Goal: Task Accomplishment & Management: Manage account settings

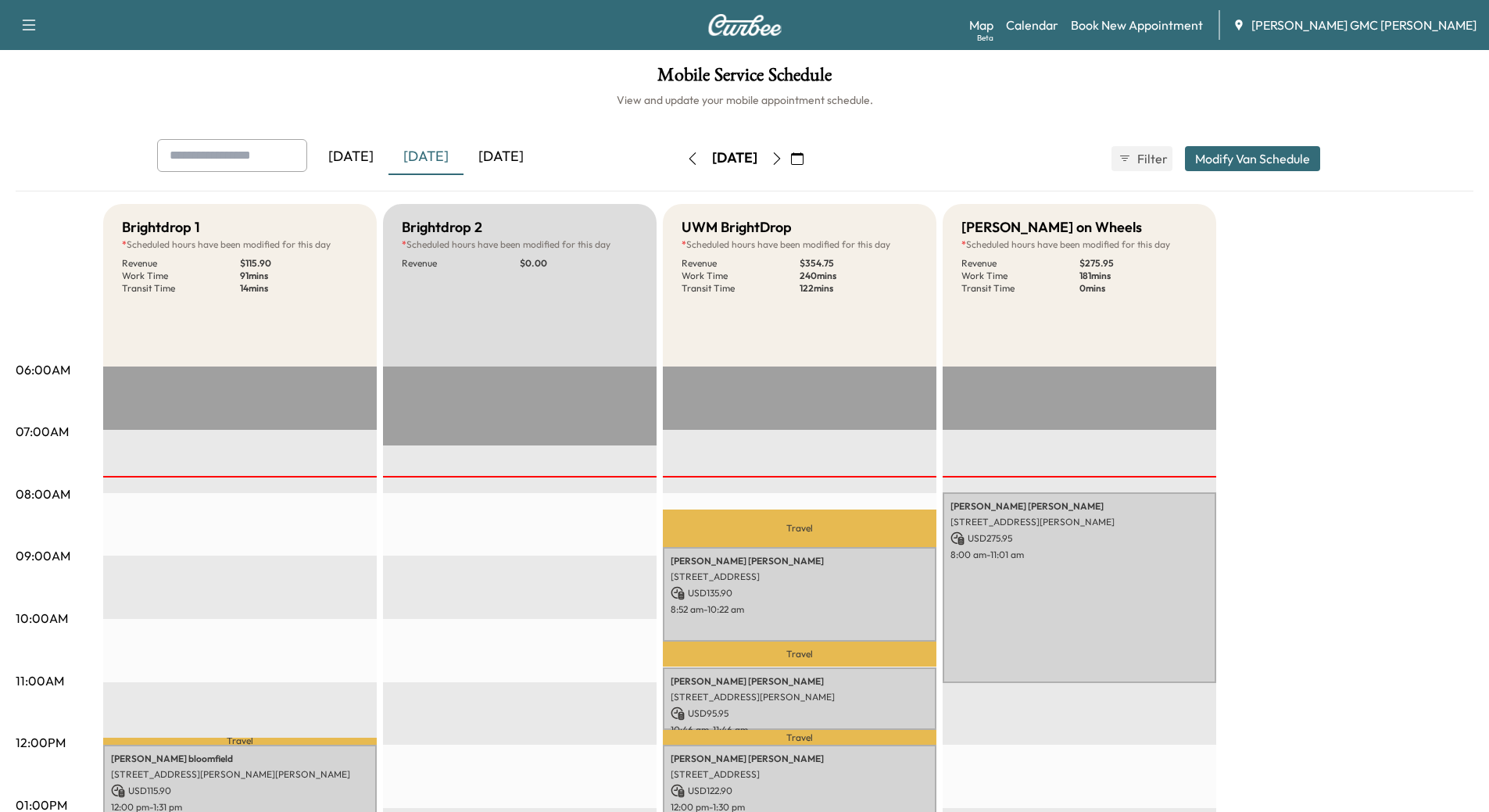
click at [497, 154] on div "[DATE]" at bounding box center [502, 157] width 75 height 36
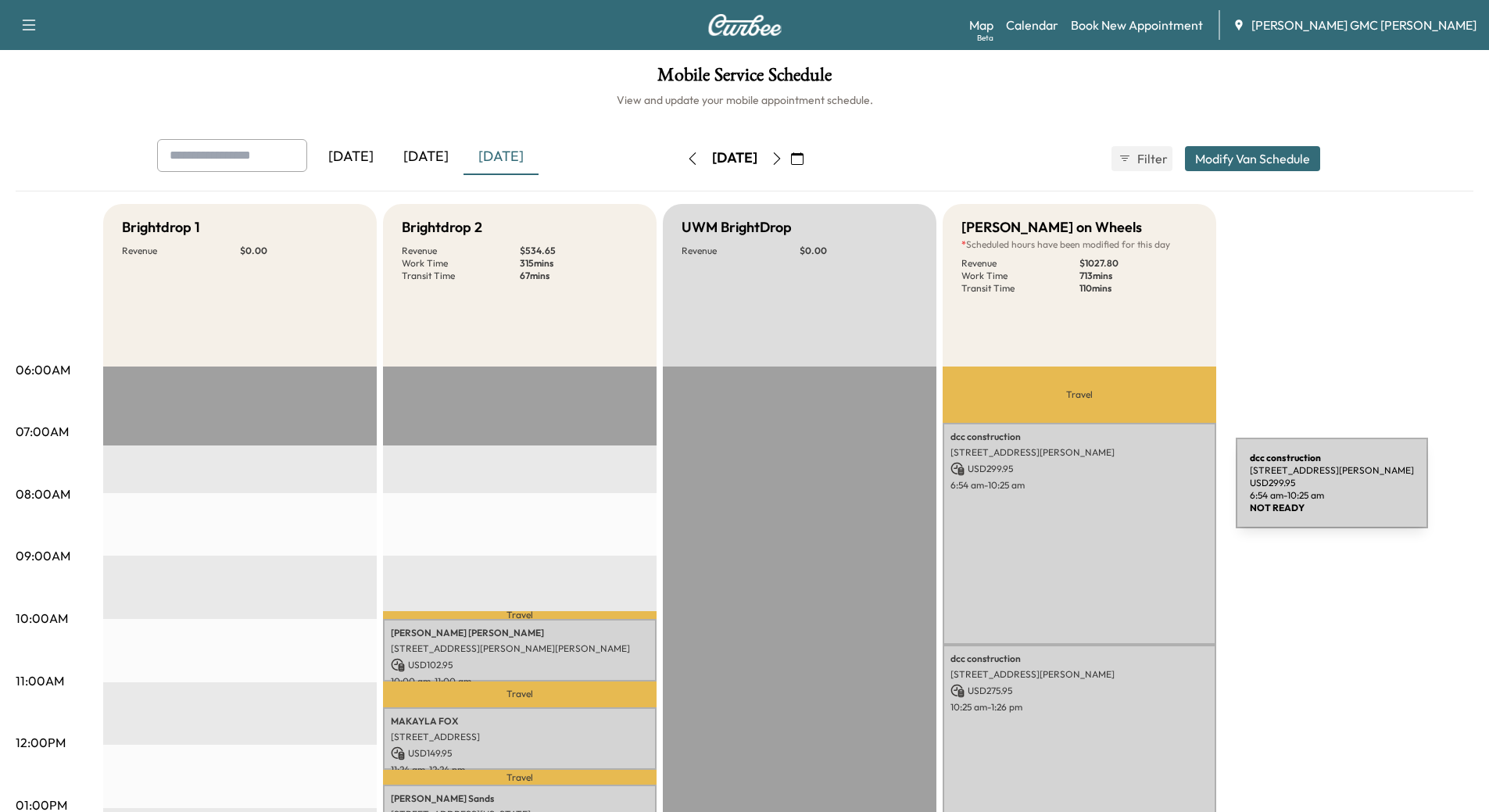
click at [1118, 492] on div "dcc construction [STREET_ADDRESS][PERSON_NAME] USD 299.95 6:54 am - 10:25 am" at bounding box center [1079, 533] width 273 height 222
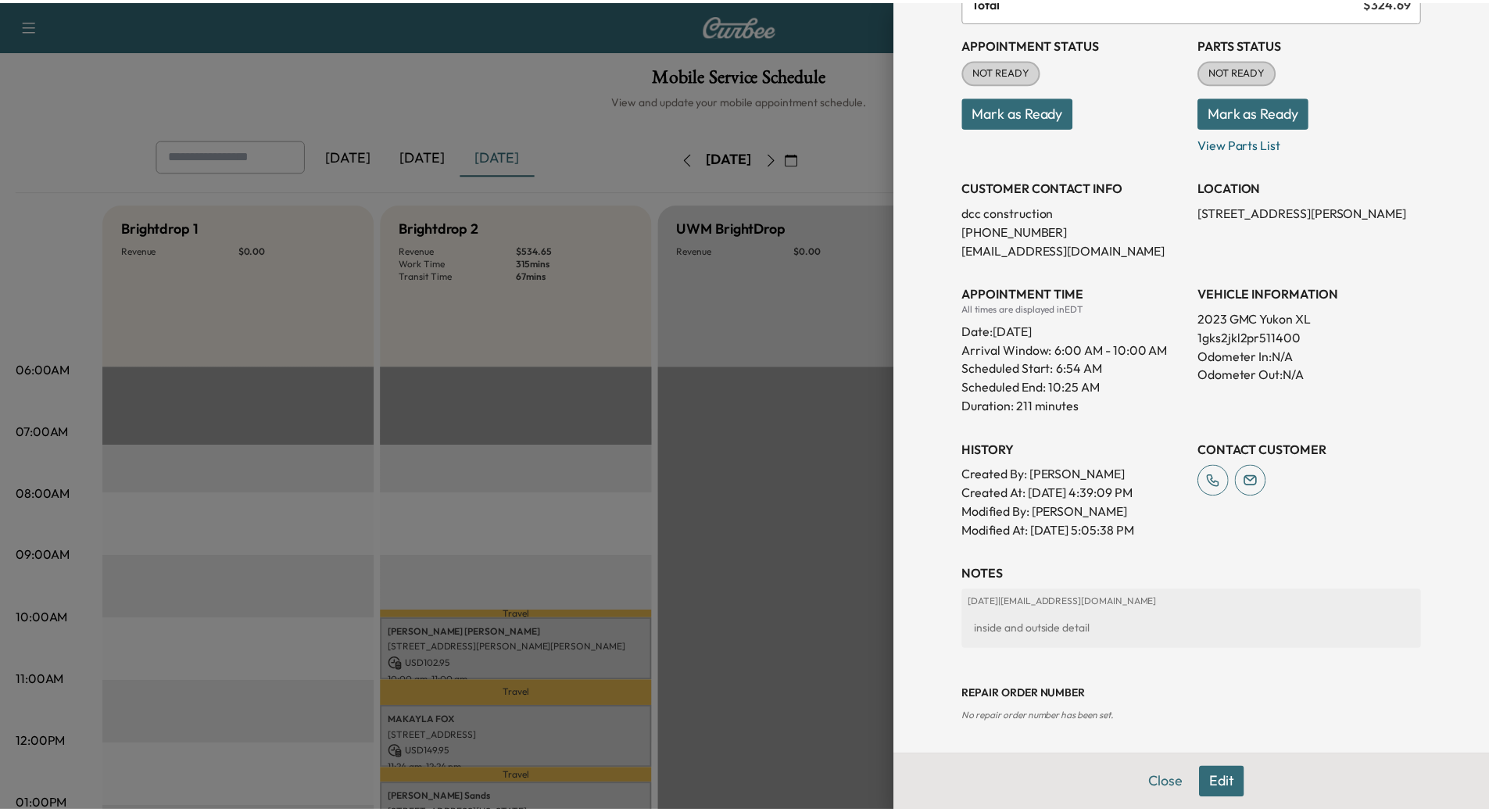
scroll to position [182, 0]
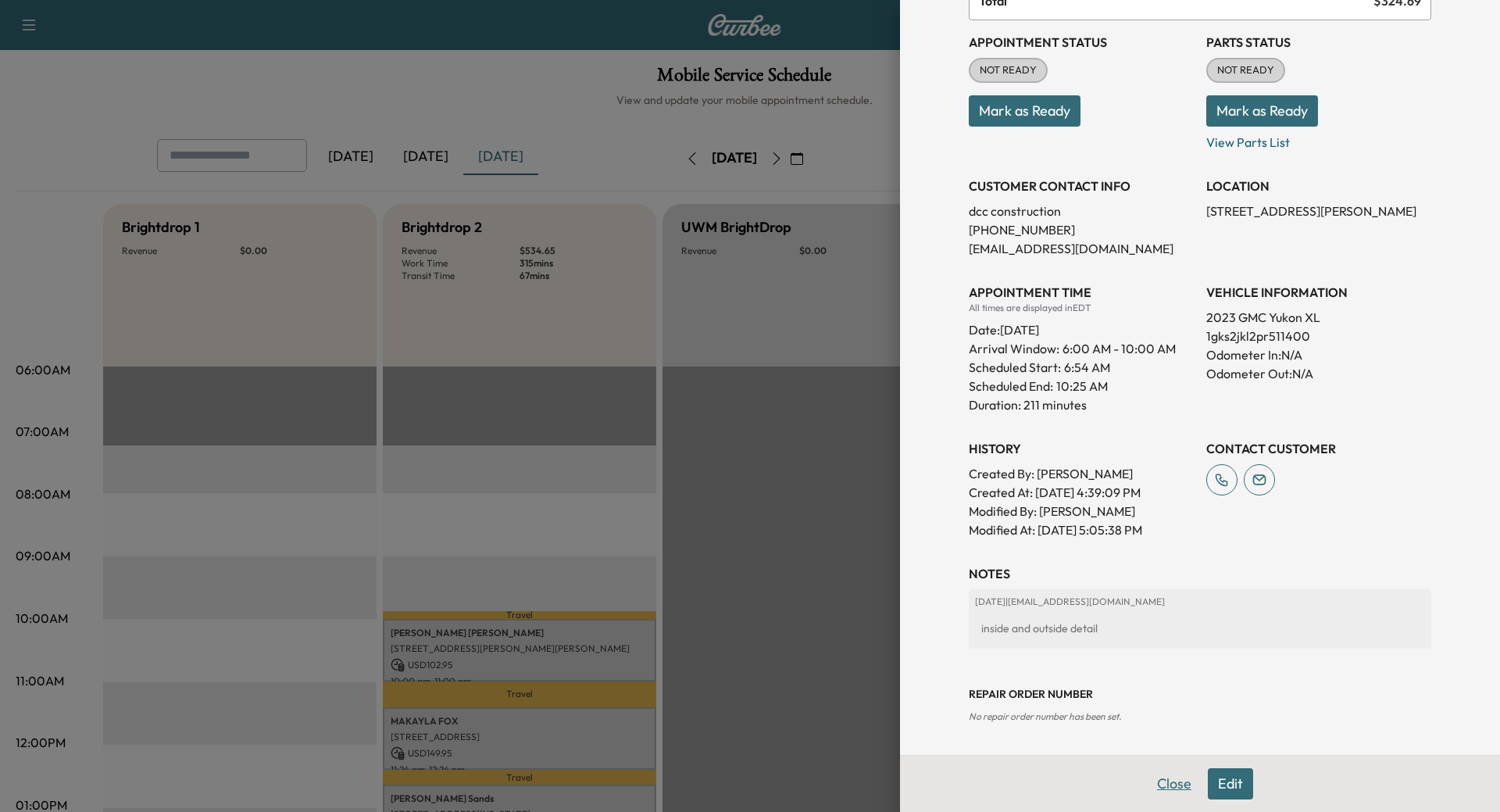
click at [1165, 780] on button "Close" at bounding box center [1174, 783] width 55 height 31
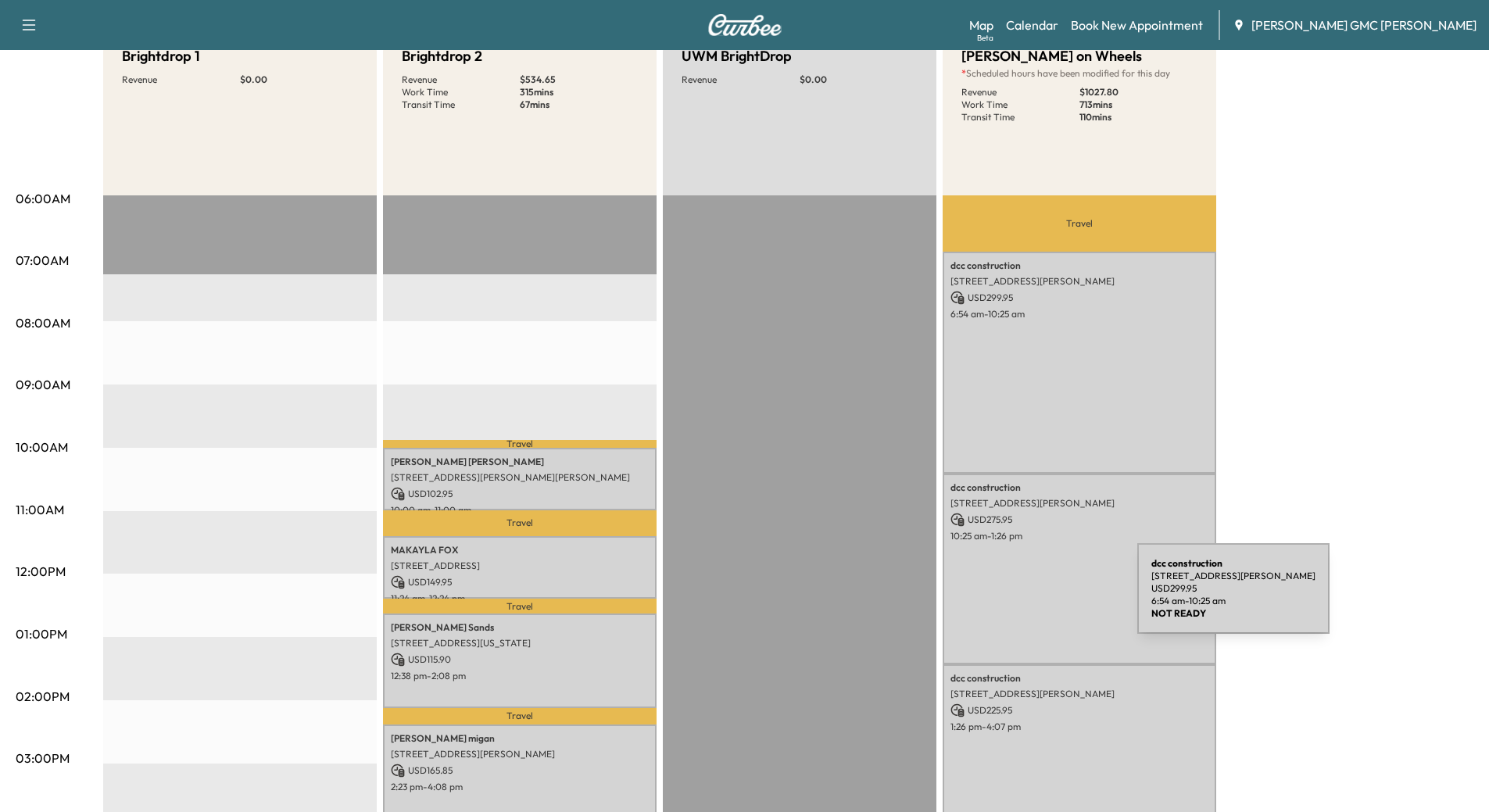
scroll to position [235, 0]
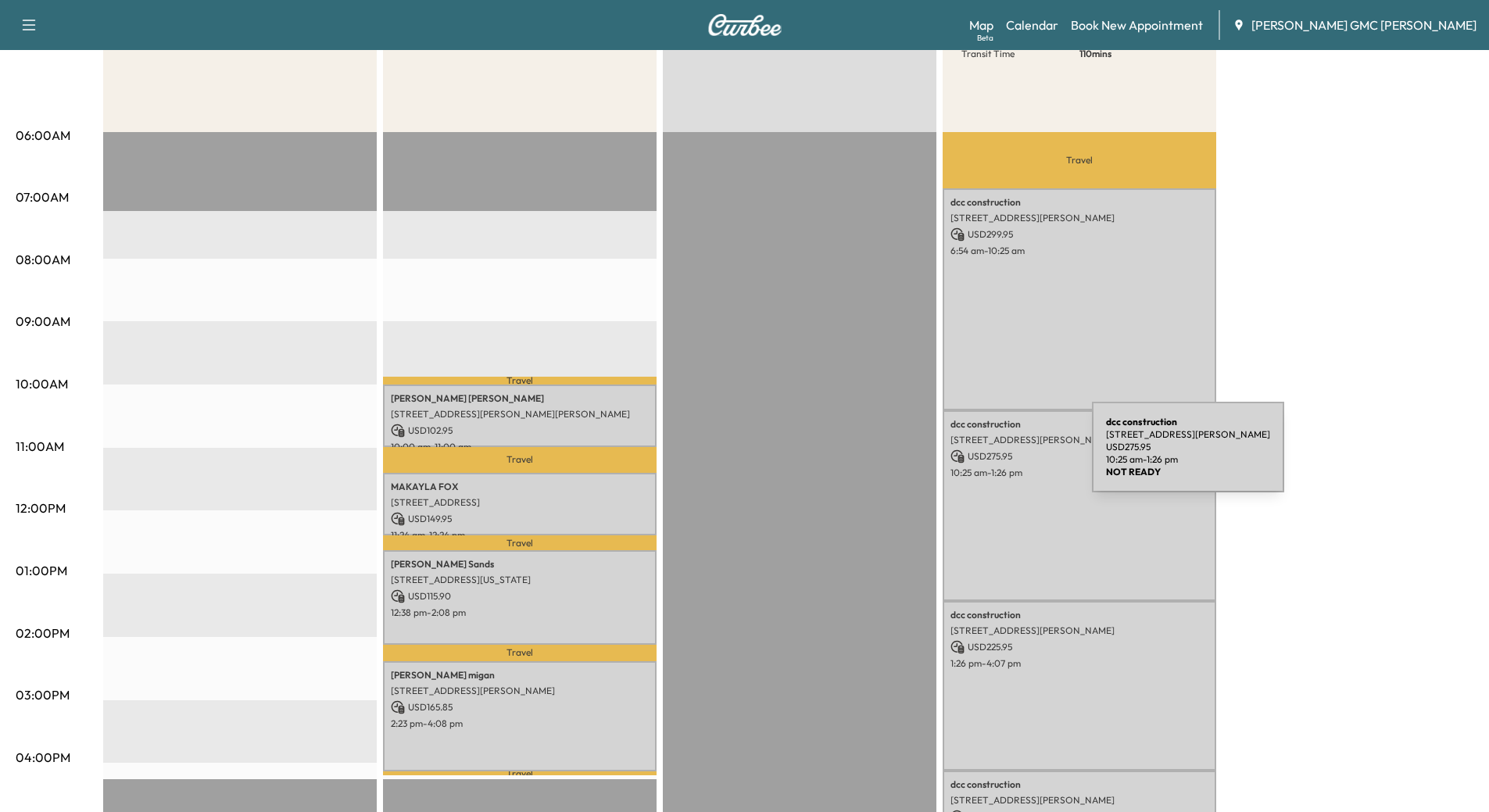
click at [974, 455] on p "USD 275.95" at bounding box center [1079, 455] width 258 height 14
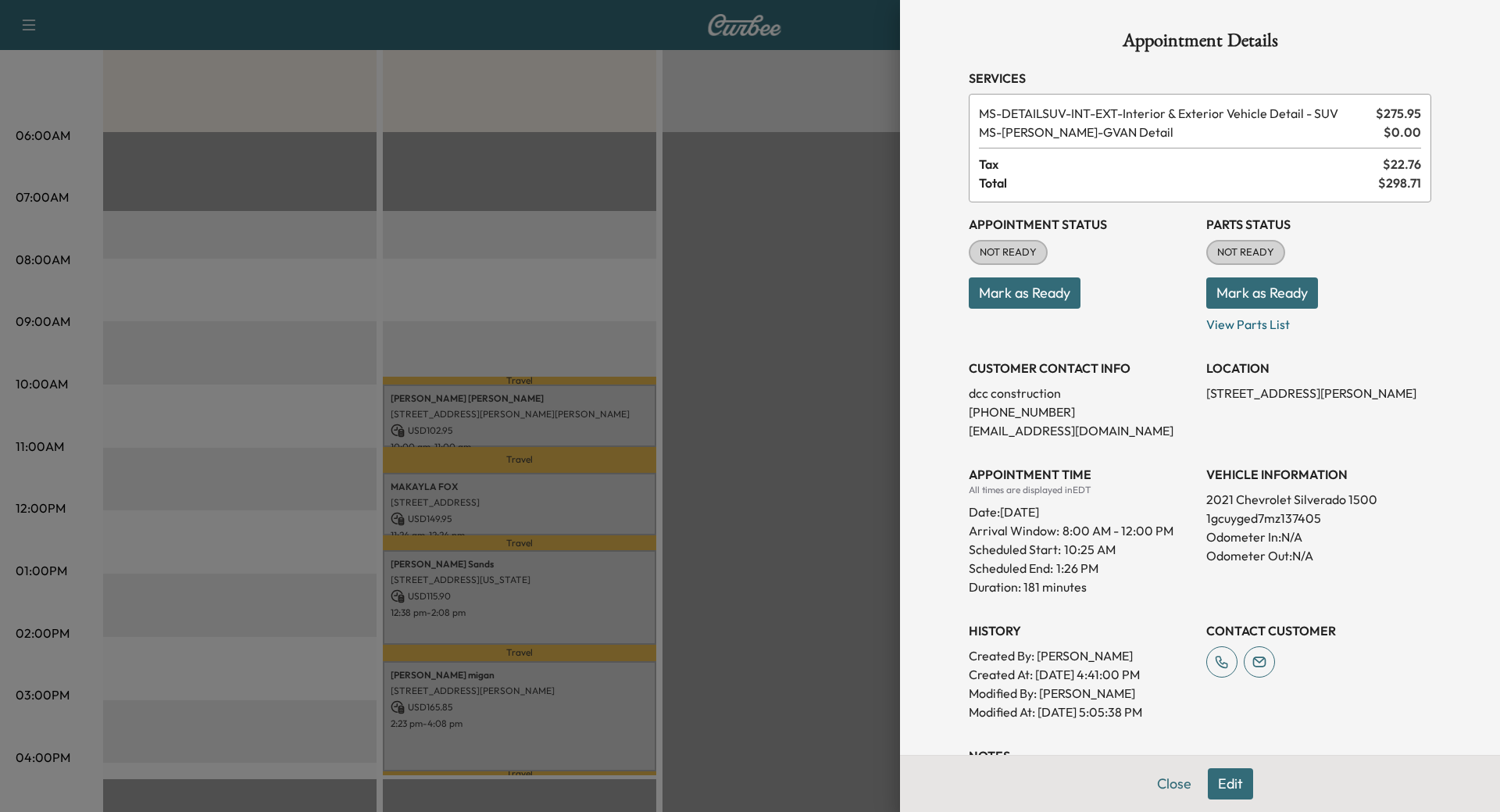
click at [1162, 785] on button "Close" at bounding box center [1174, 783] width 55 height 31
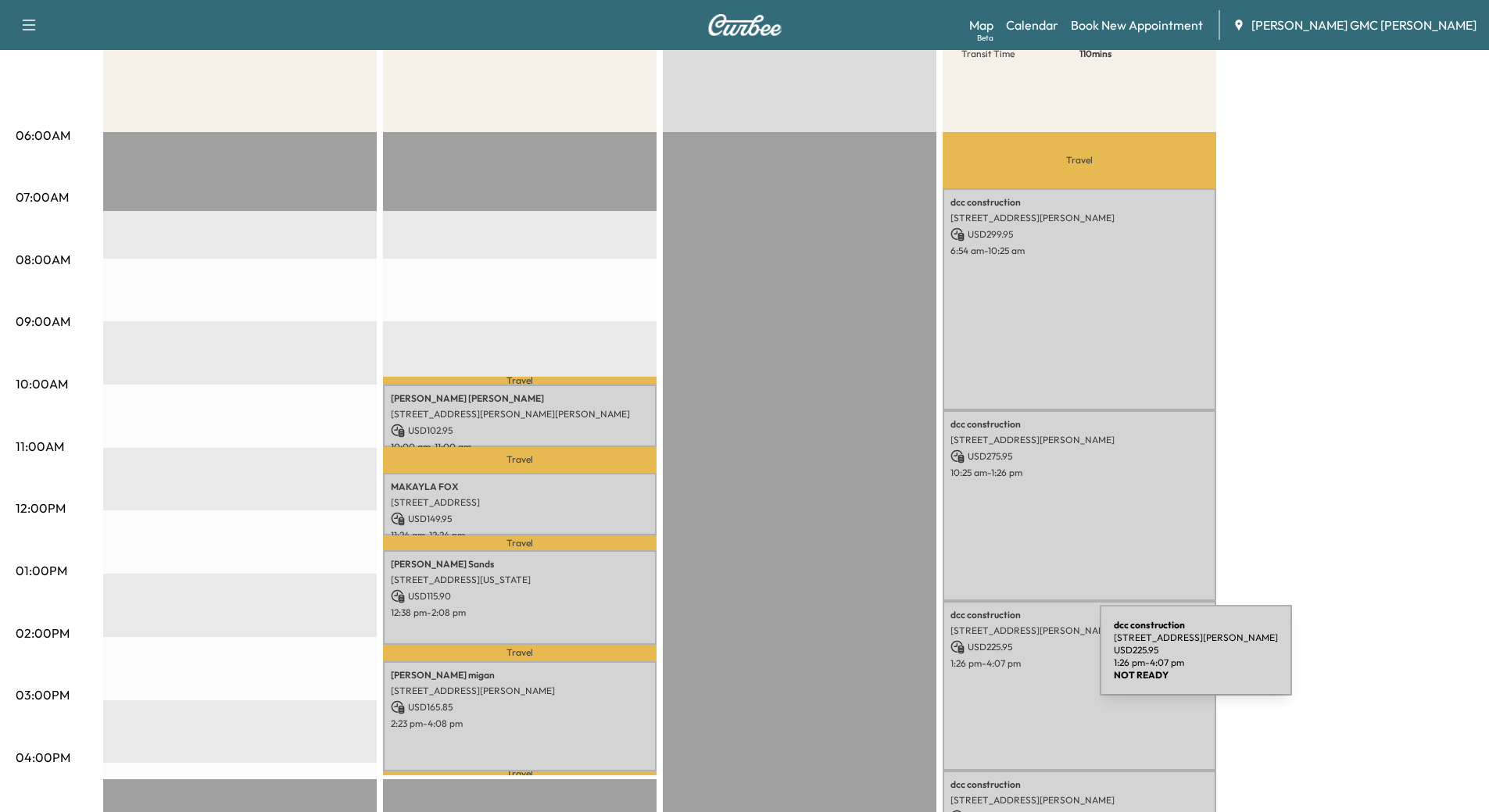
click at [983, 659] on p "1:26 pm - 4:07 pm" at bounding box center [1079, 663] width 258 height 12
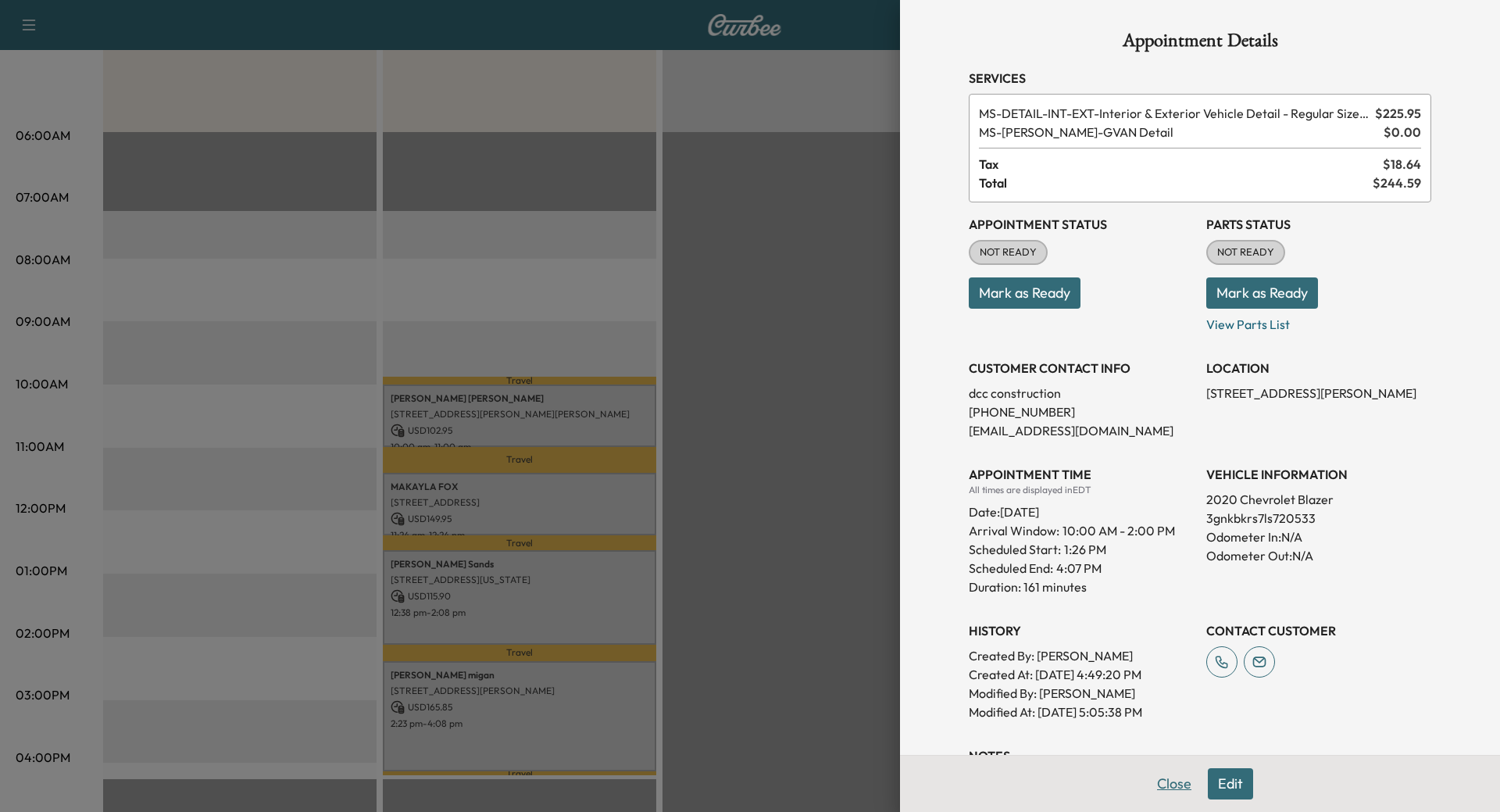
click at [1174, 786] on button "Close" at bounding box center [1174, 783] width 55 height 31
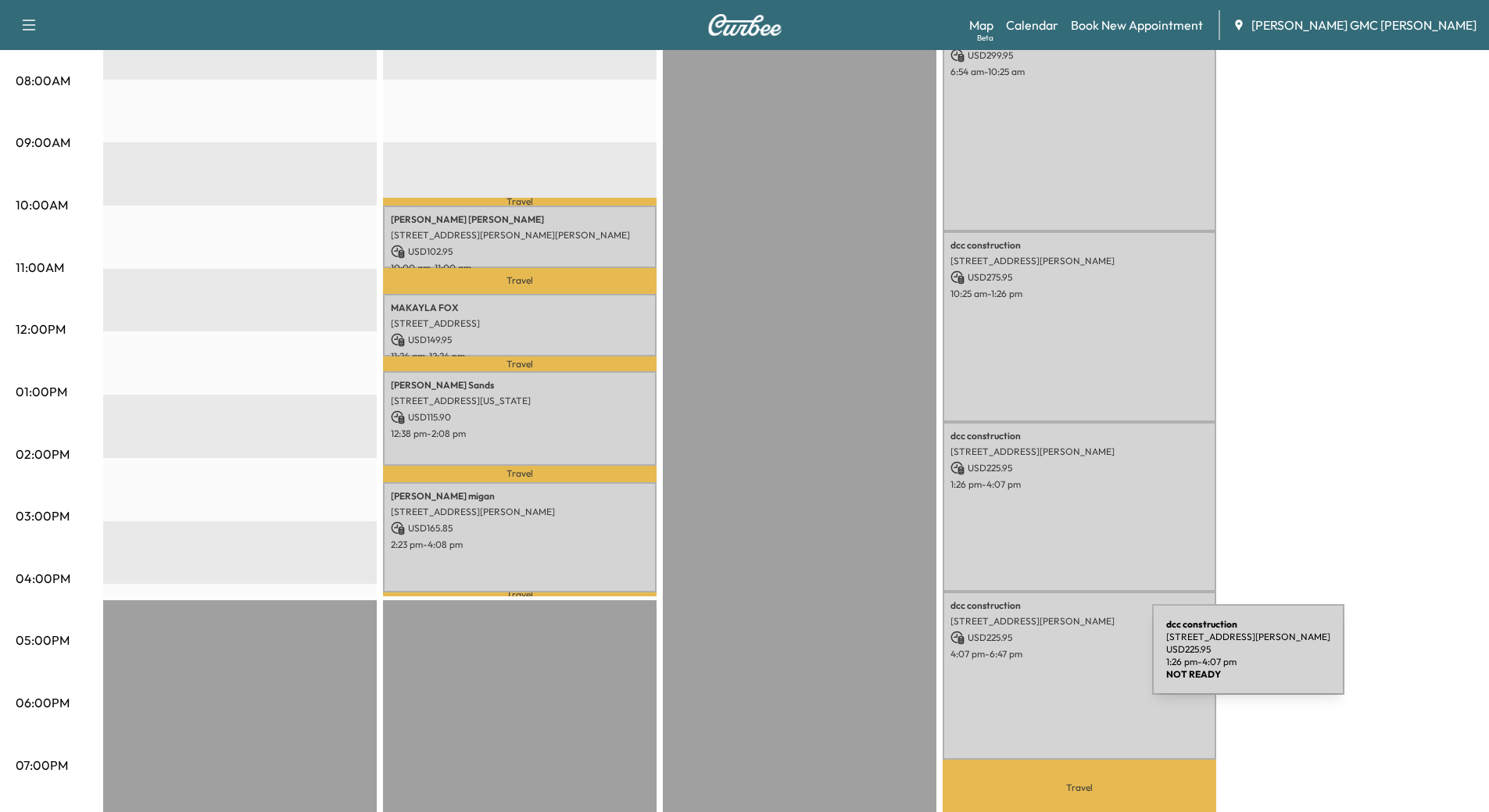
scroll to position [469, 0]
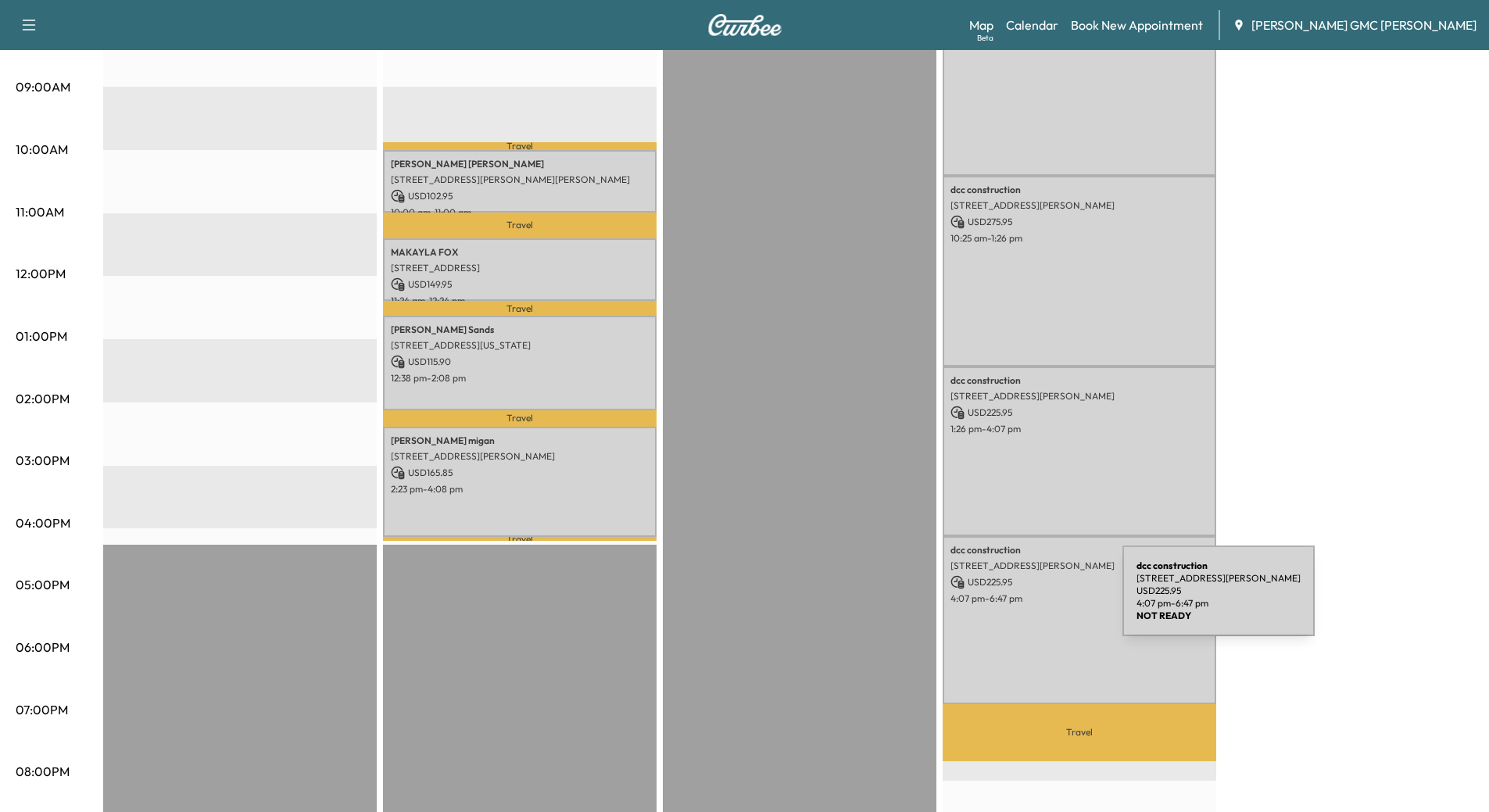
click at [1005, 599] on div "dcc construction [STREET_ADDRESS][PERSON_NAME] USD 225.95 4:07 pm - 6:47 pm" at bounding box center [1079, 619] width 273 height 168
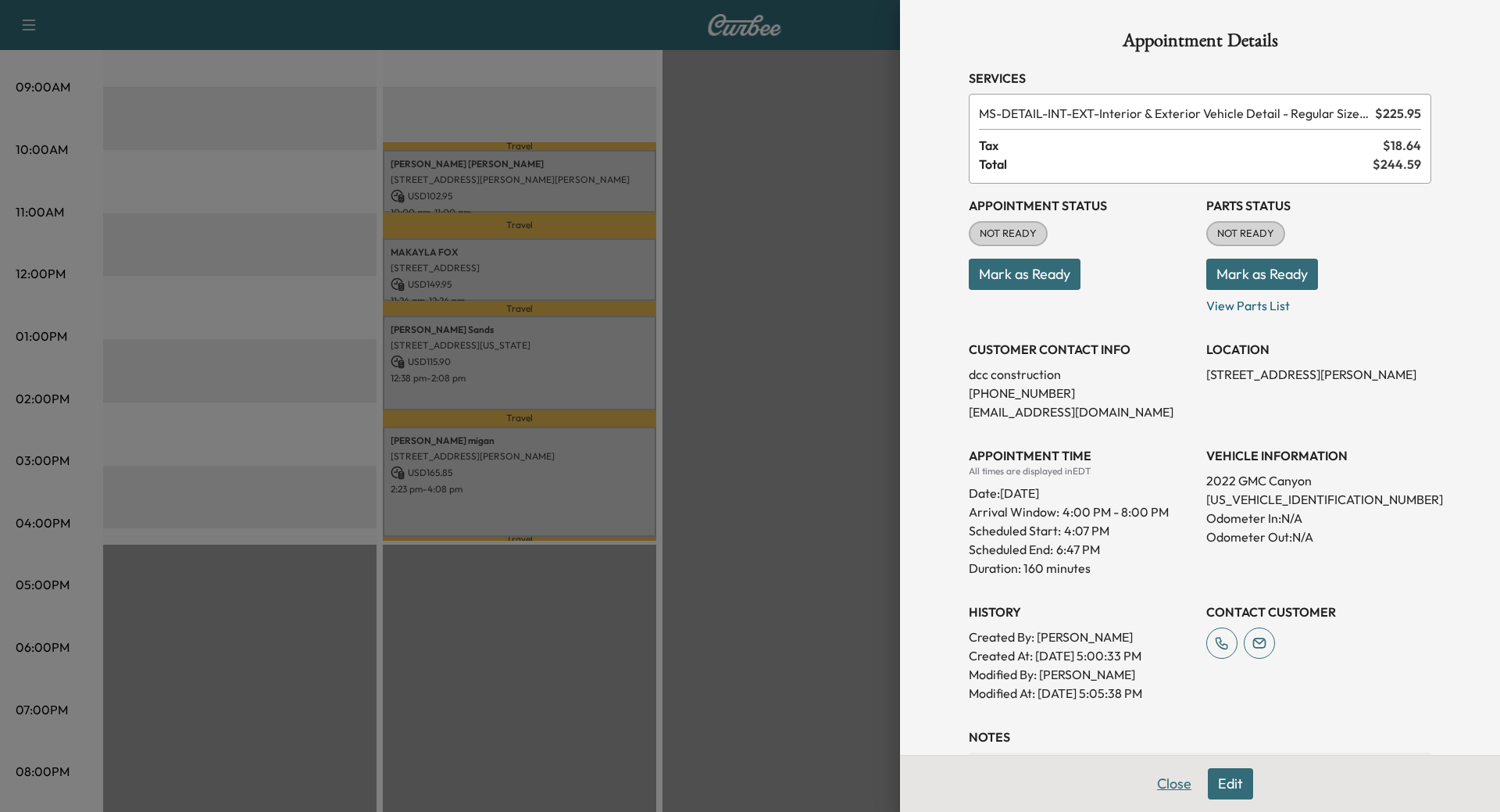
click at [1165, 787] on button "Close" at bounding box center [1174, 783] width 55 height 31
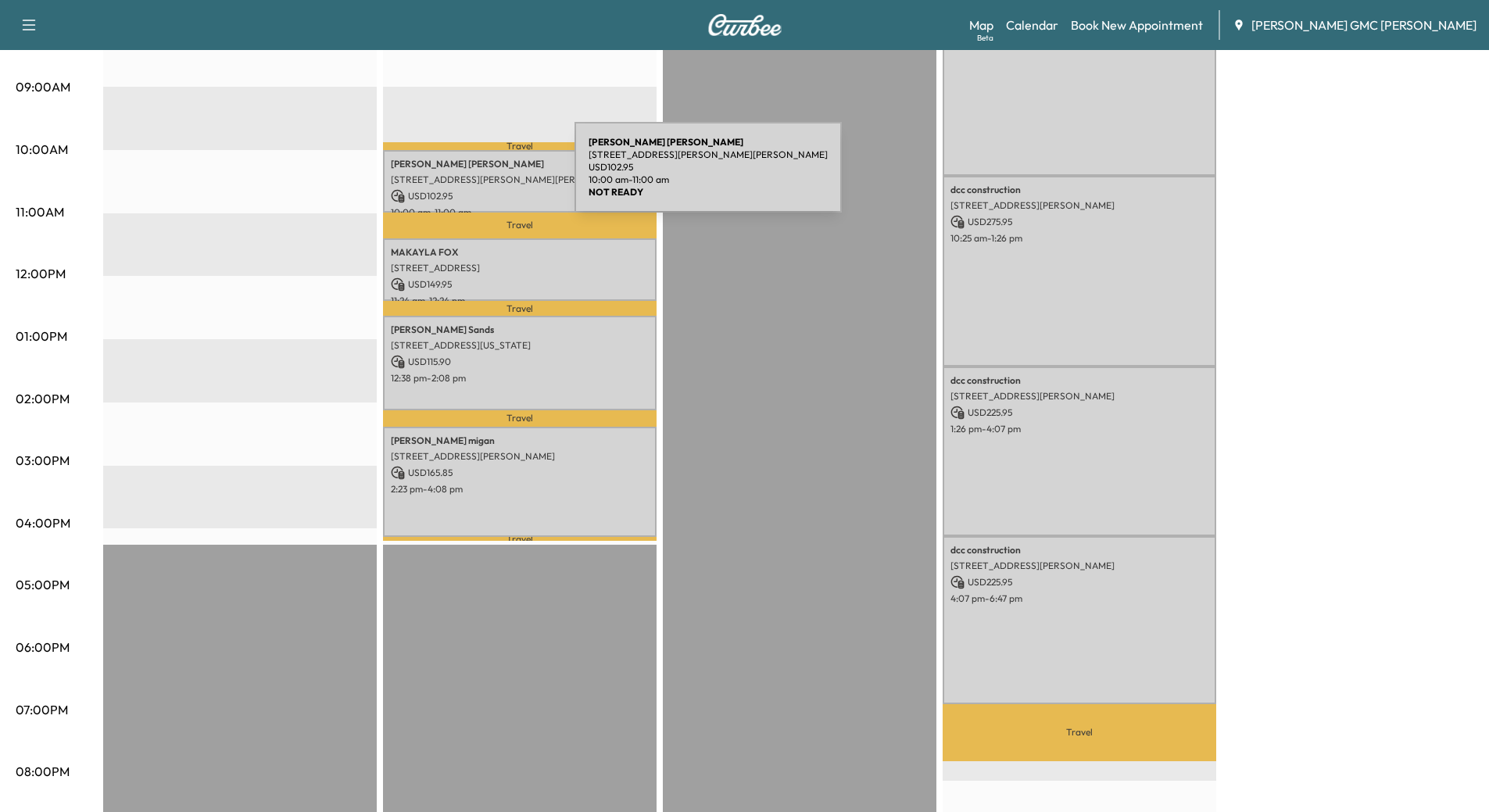
click at [457, 177] on p "[STREET_ADDRESS][PERSON_NAME][PERSON_NAME]" at bounding box center [520, 179] width 258 height 12
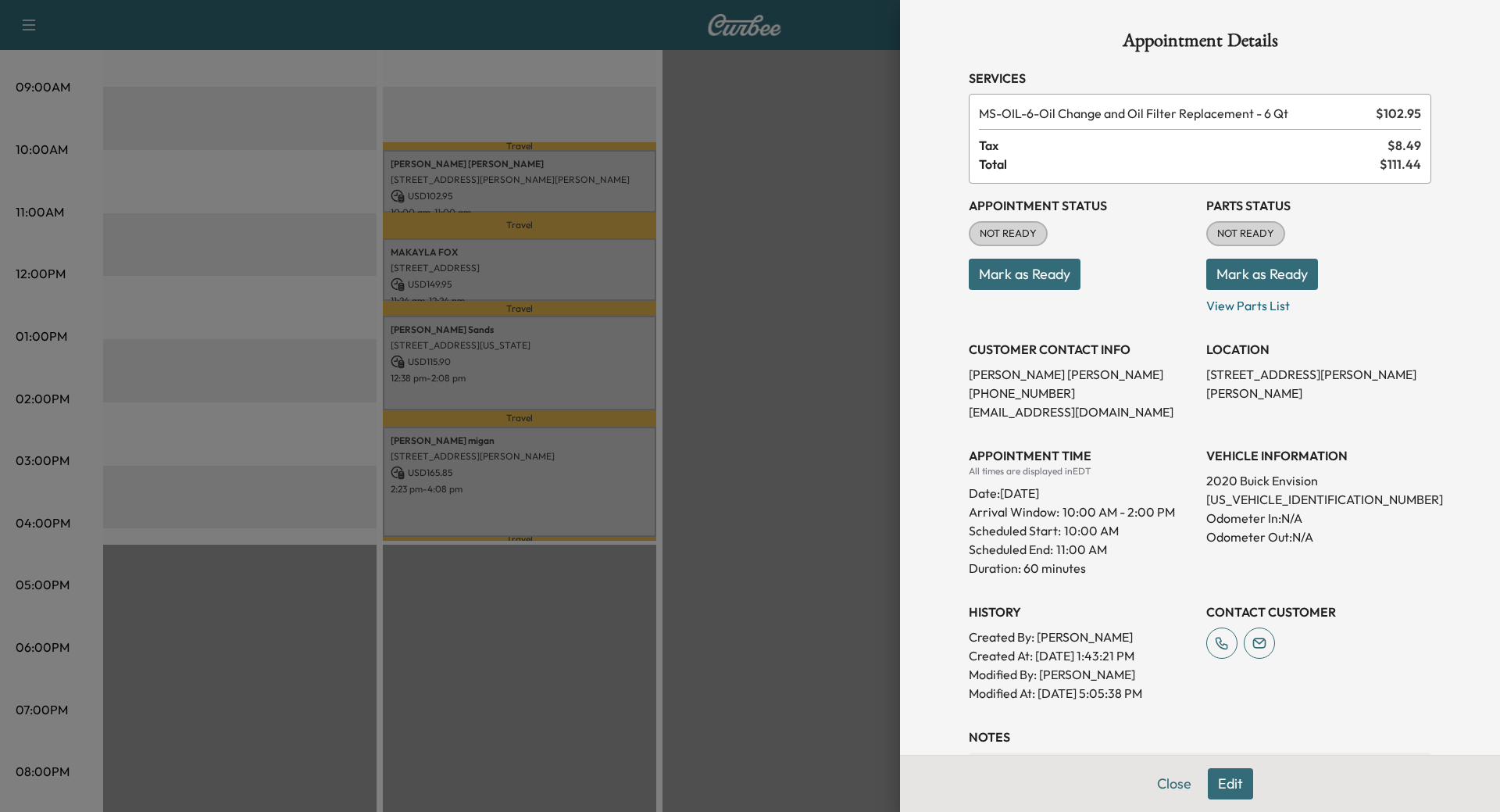
click at [449, 279] on div at bounding box center [750, 406] width 1500 height 812
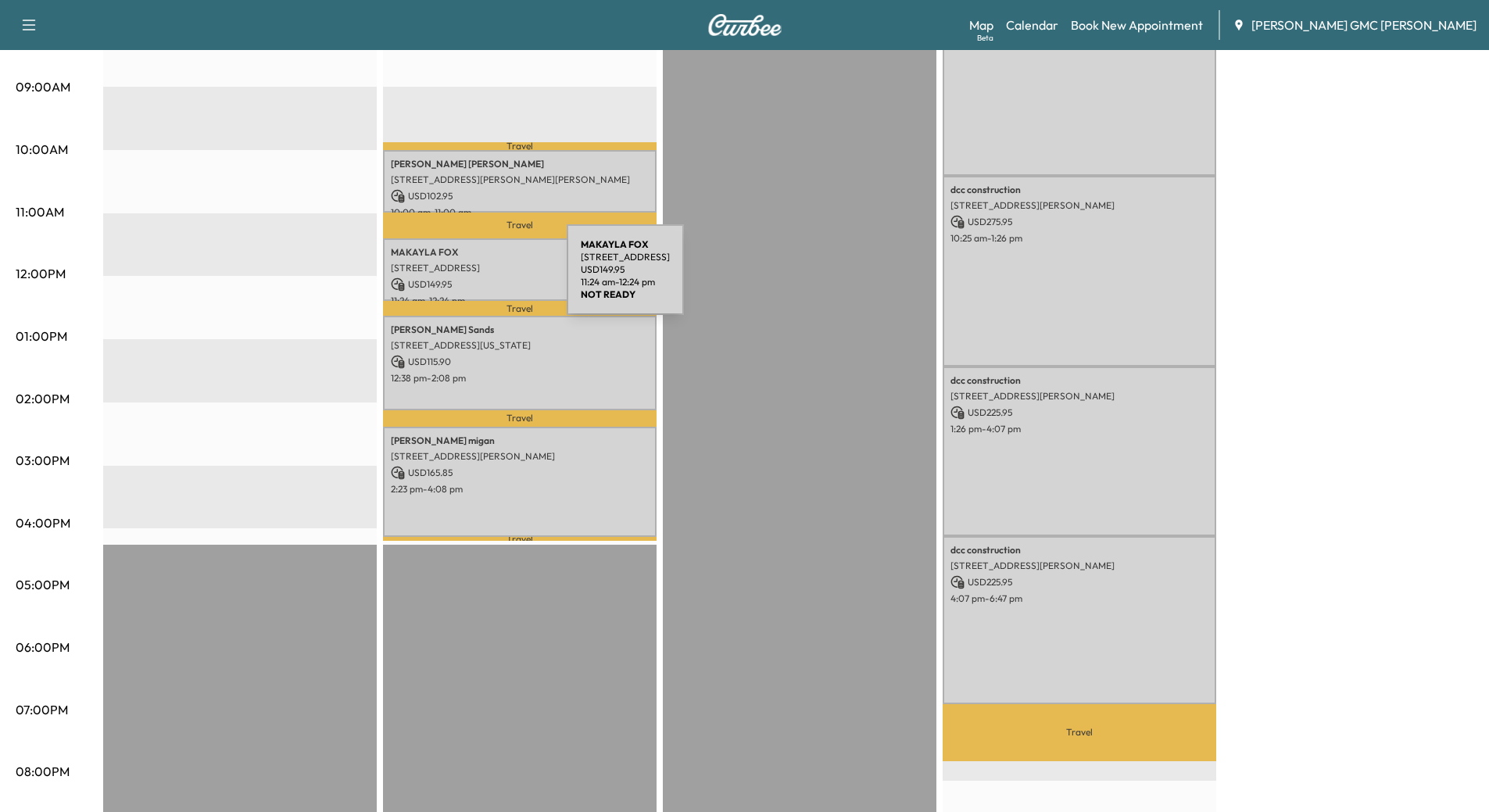
click at [449, 279] on p "USD 149.95" at bounding box center [520, 284] width 258 height 14
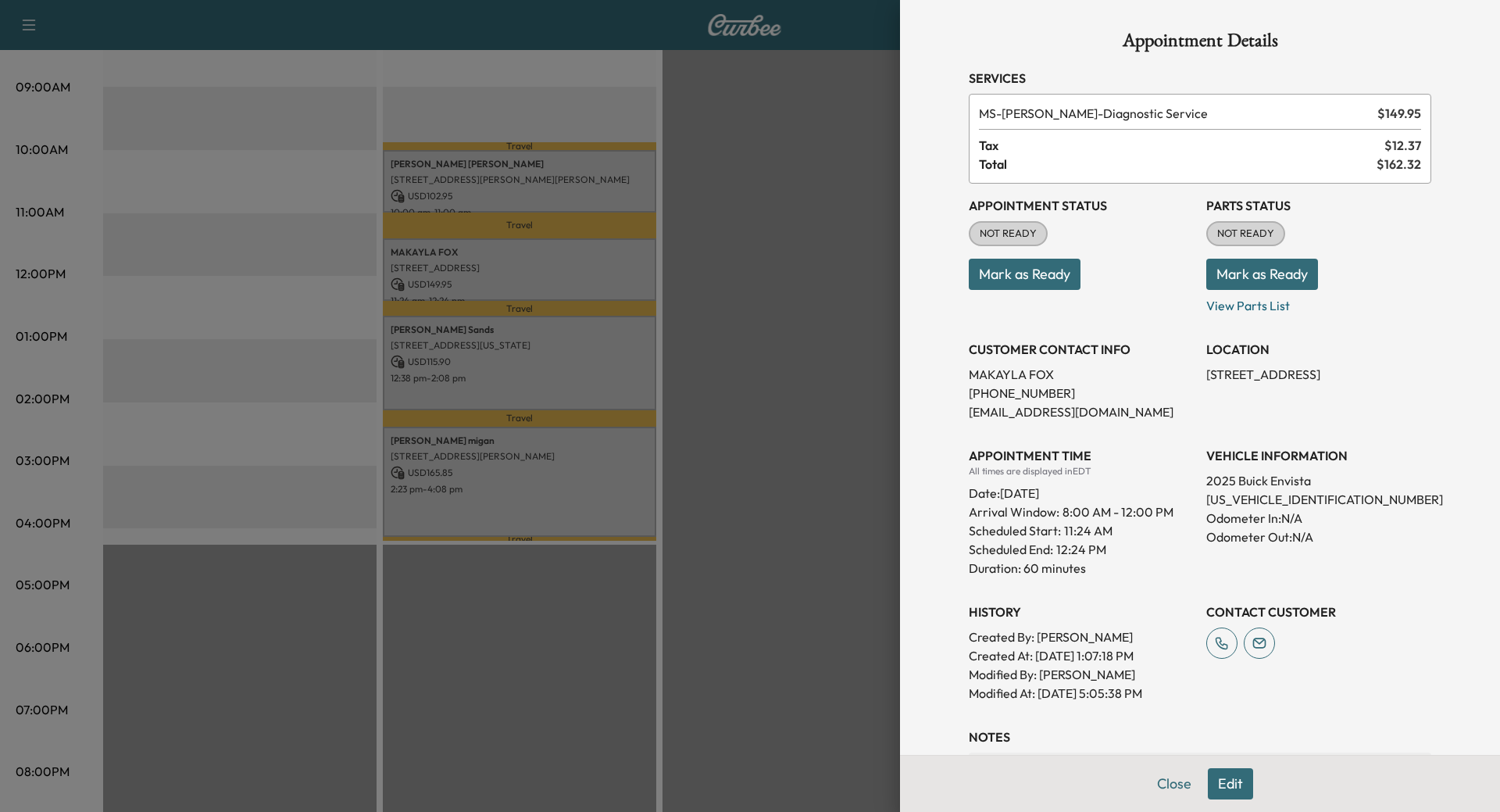
click at [447, 338] on div at bounding box center [750, 406] width 1500 height 812
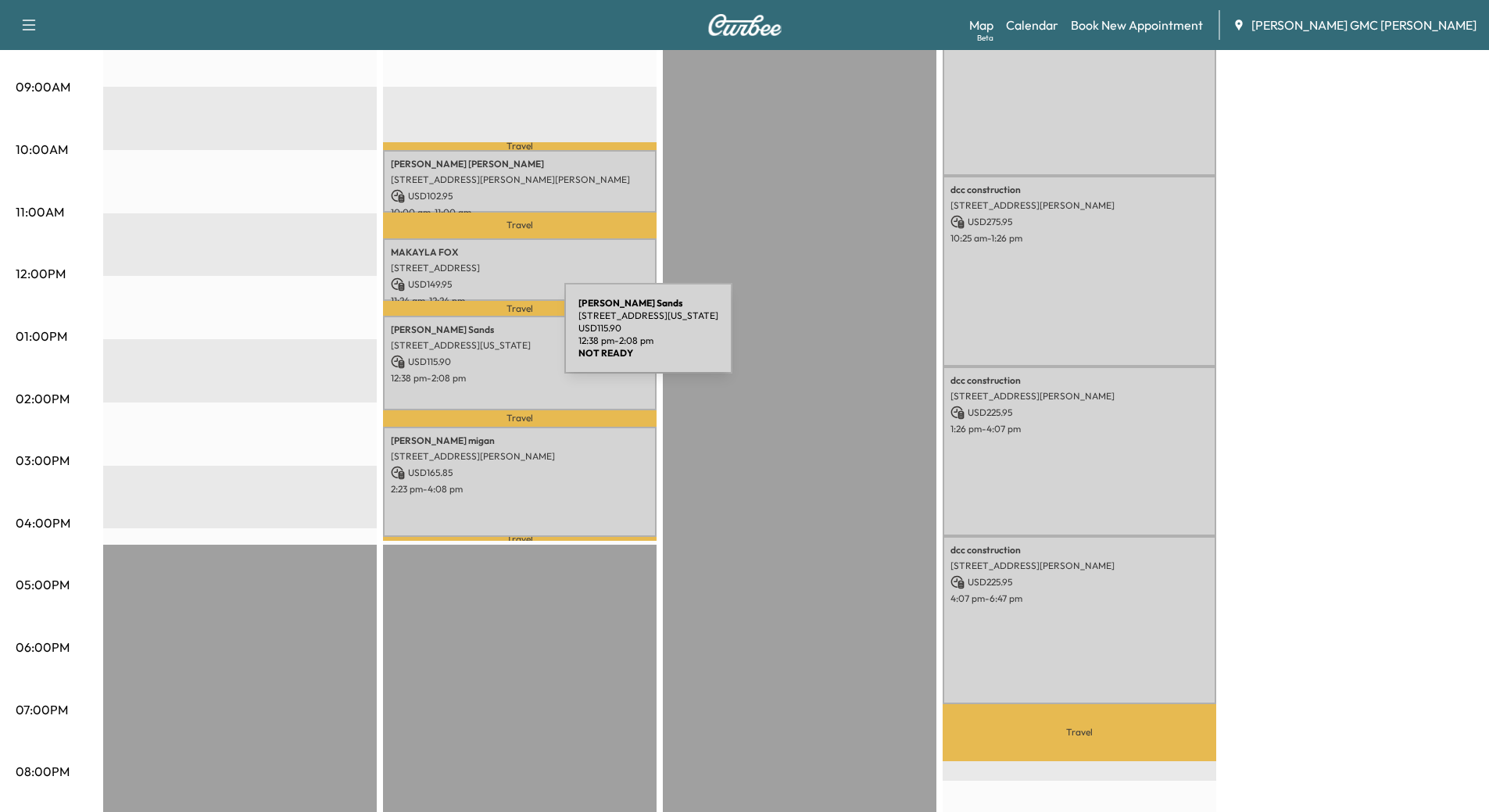
click at [447, 339] on p "[STREET_ADDRESS][US_STATE]" at bounding box center [520, 345] width 258 height 12
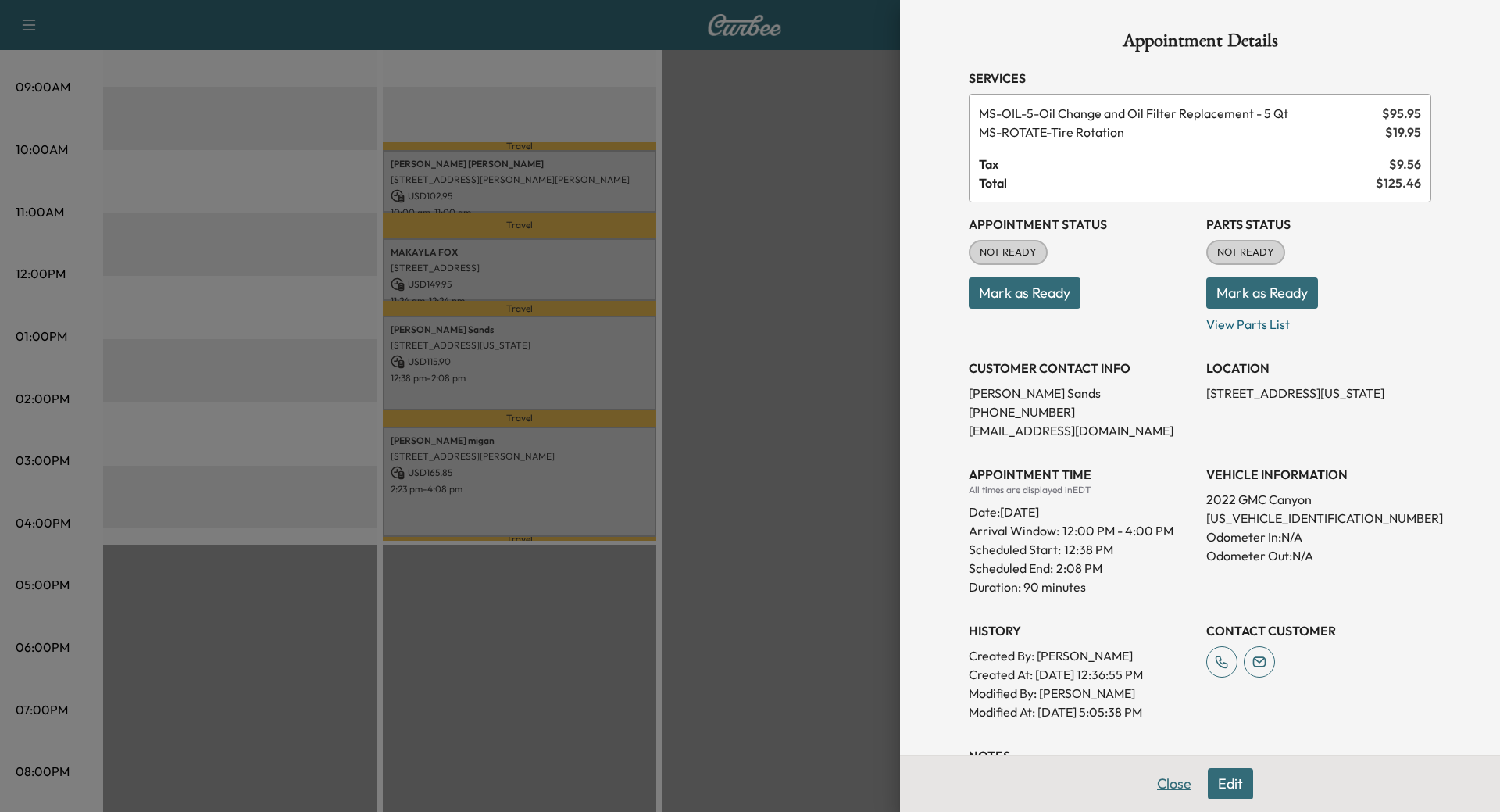
click at [1155, 788] on button "Close" at bounding box center [1174, 783] width 55 height 31
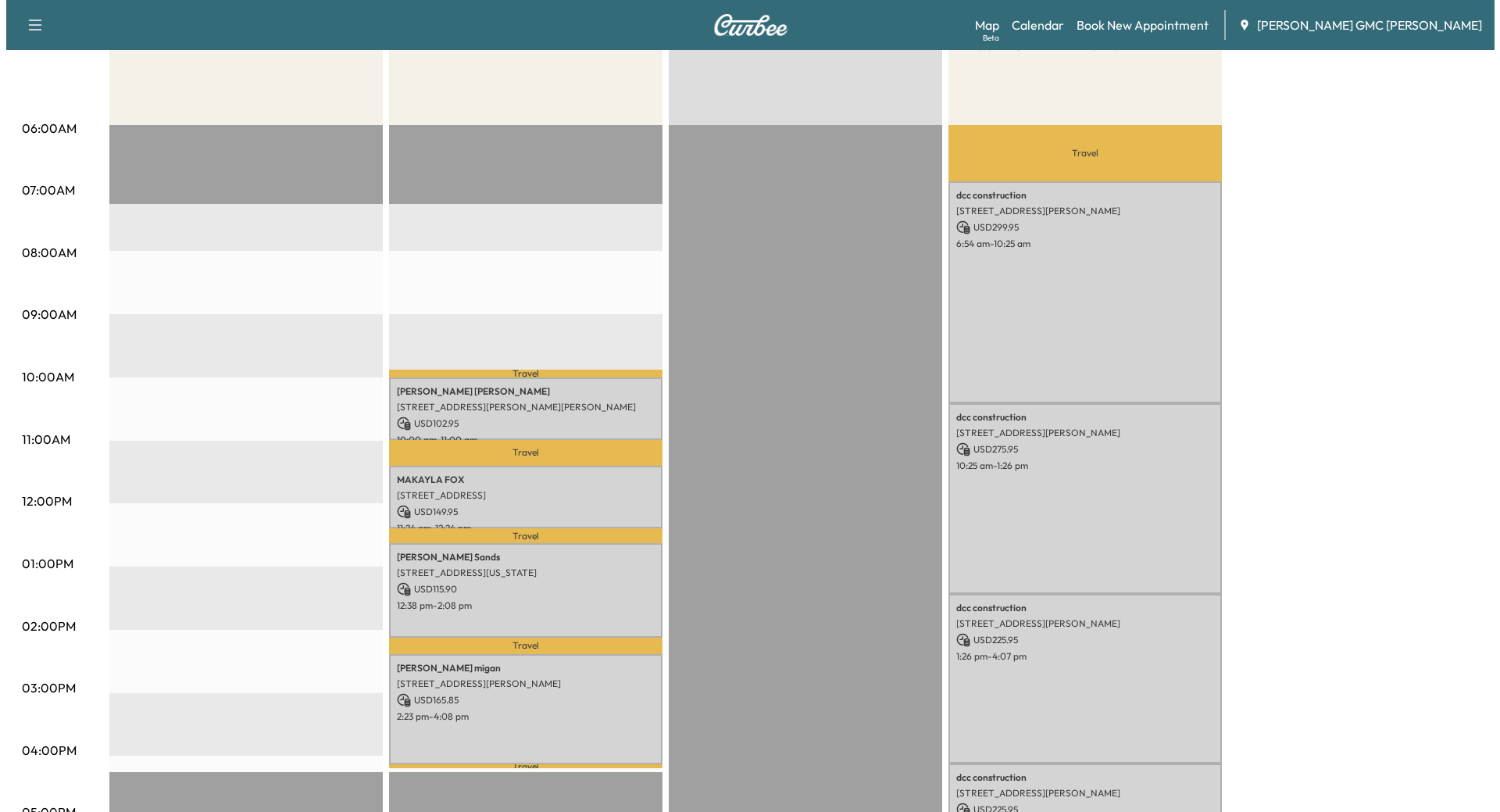
scroll to position [391, 0]
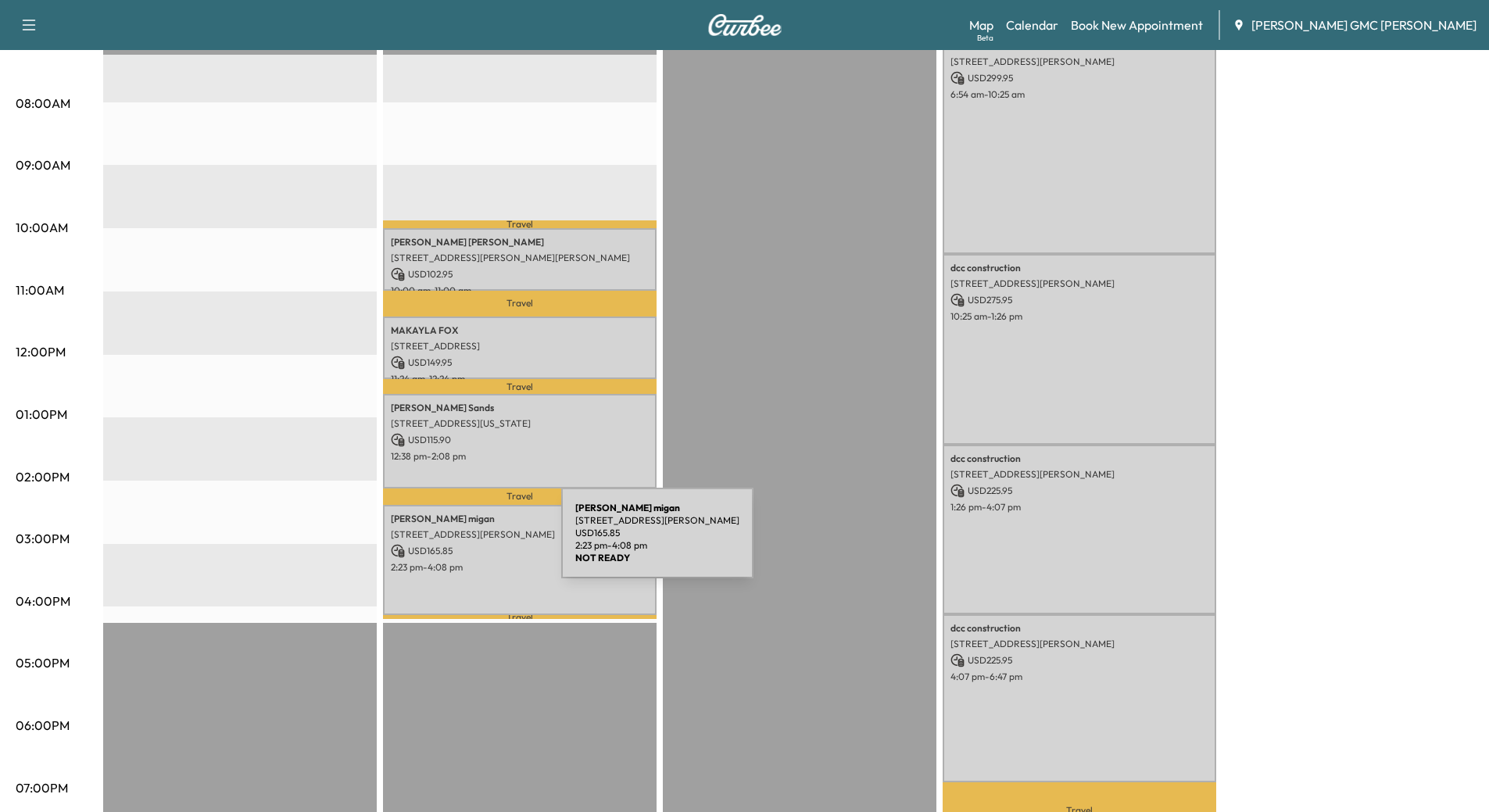
click at [444, 544] on p "USD 165.85" at bounding box center [520, 550] width 258 height 14
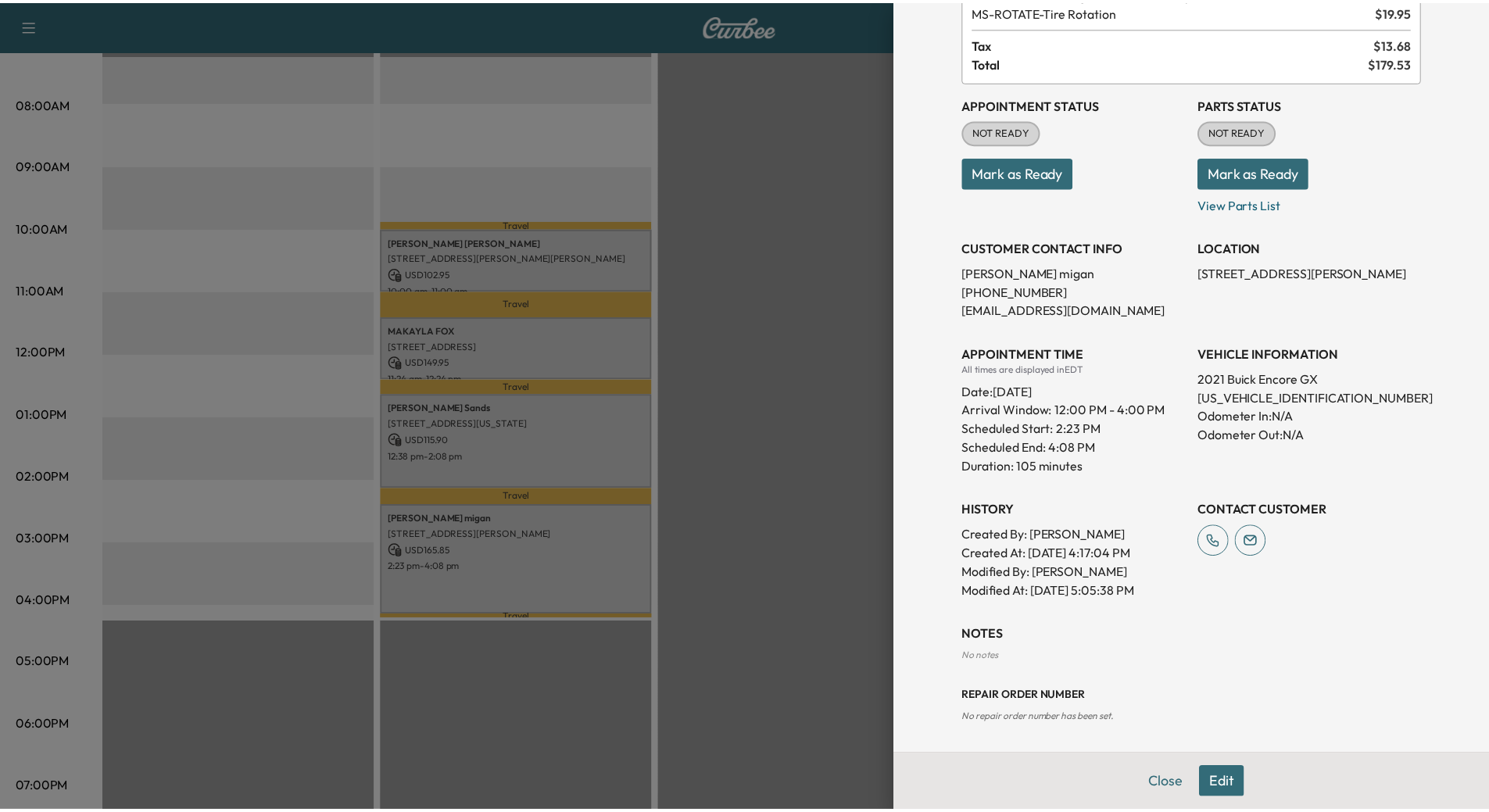
scroll to position [141, 0]
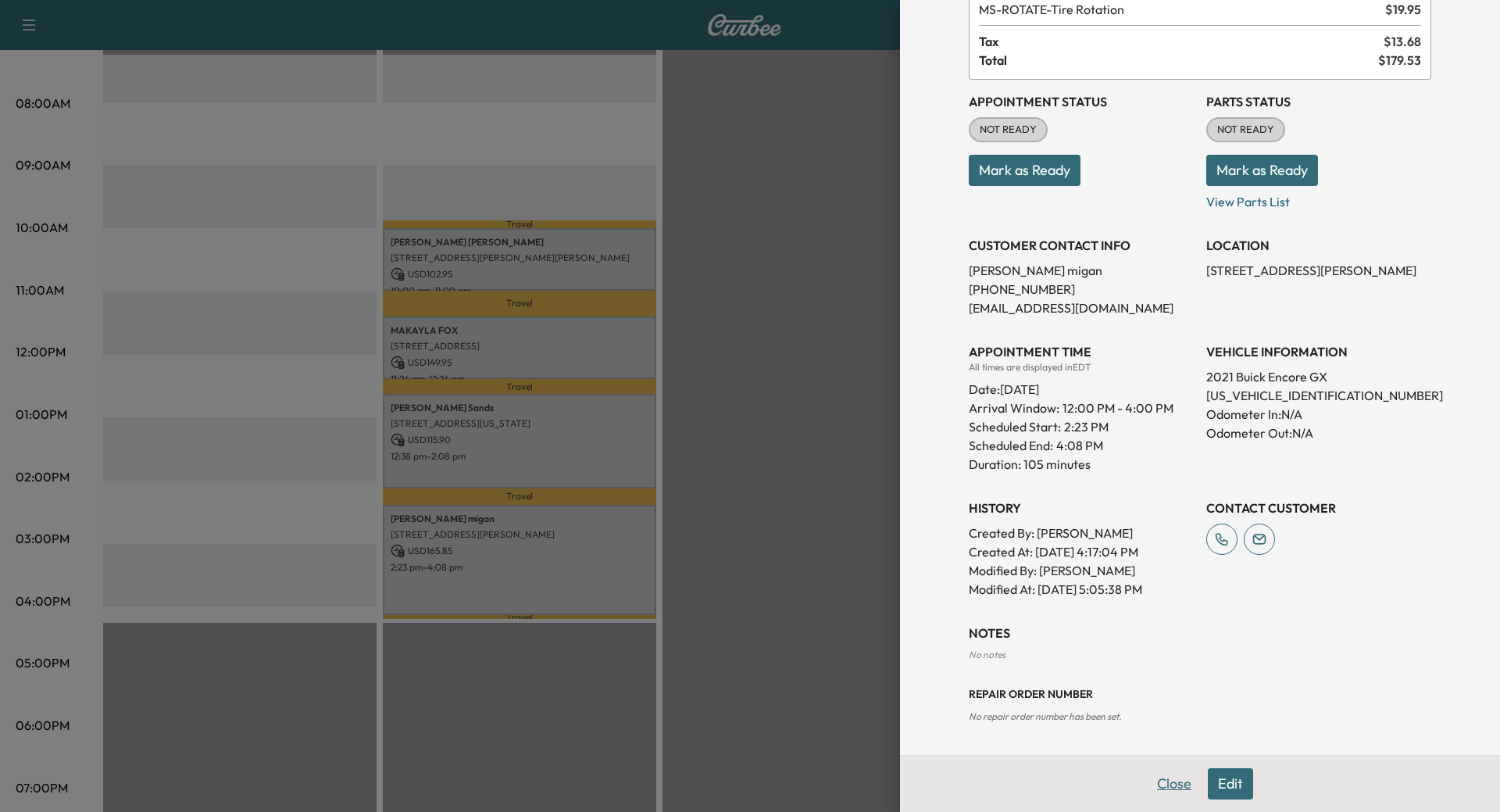
click at [1153, 783] on button "Close" at bounding box center [1174, 783] width 55 height 31
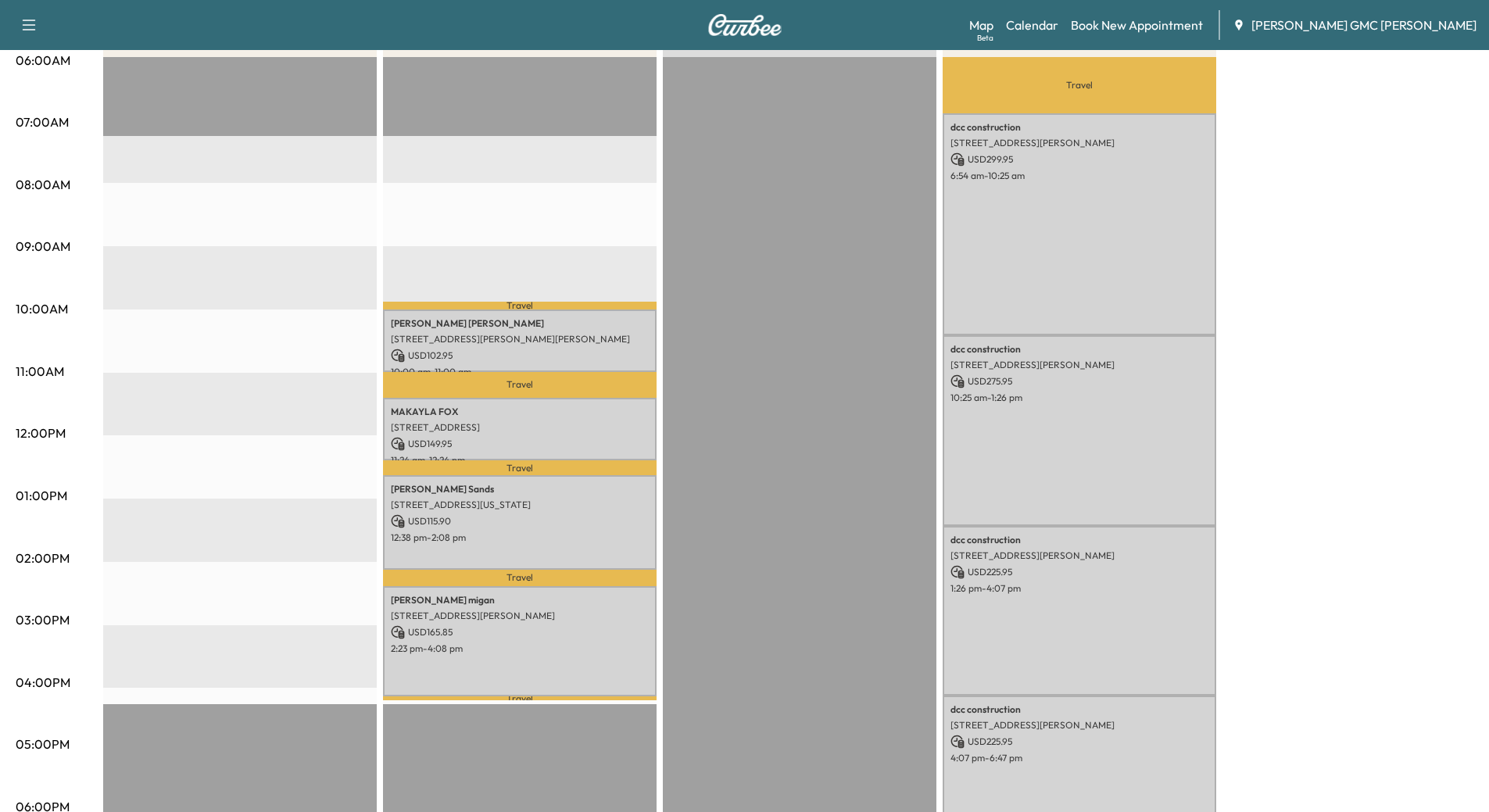
scroll to position [312, 0]
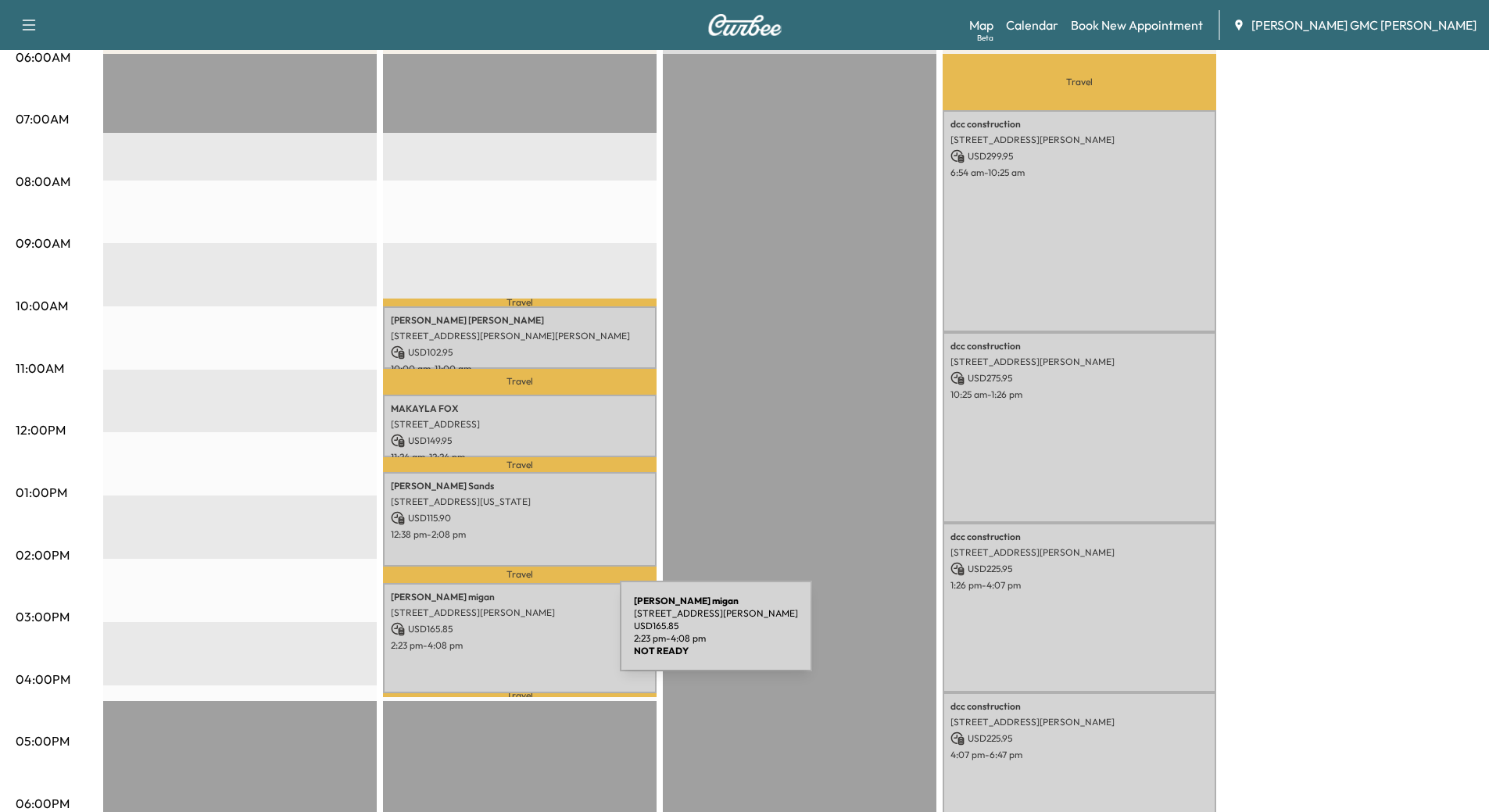
click at [502, 639] on p "2:23 pm - 4:08 pm" at bounding box center [520, 645] width 258 height 12
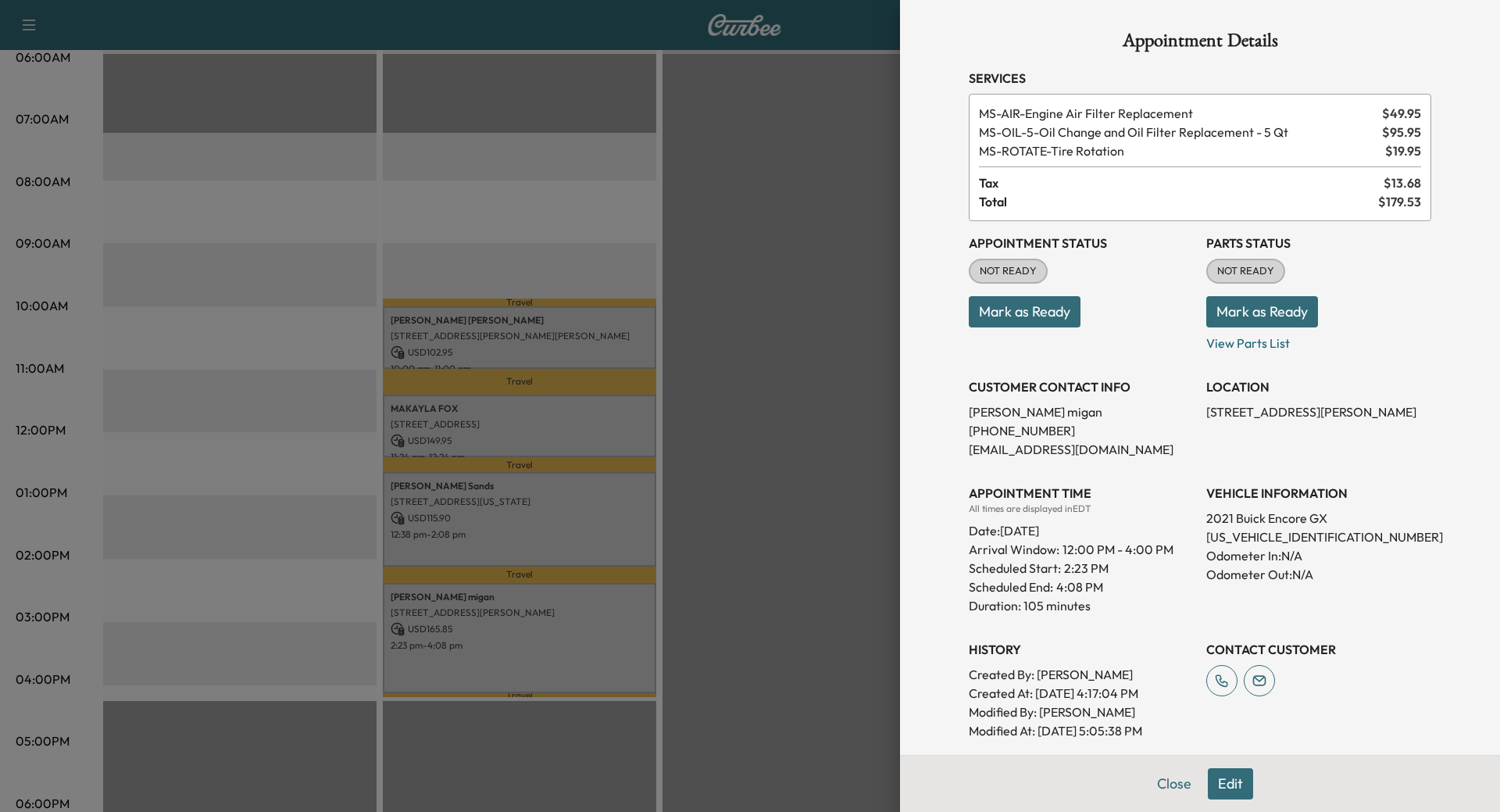
click at [1255, 536] on p "[US_VEHICLE_IDENTIFICATION_NUMBER]" at bounding box center [1318, 536] width 225 height 19
copy p "[US_VEHICLE_IDENTIFICATION_NUMBER]"
drag, startPoint x: 1167, startPoint y: 788, endPoint x: 1153, endPoint y: 792, distance: 14.6
click at [1167, 789] on button "Close" at bounding box center [1174, 783] width 55 height 31
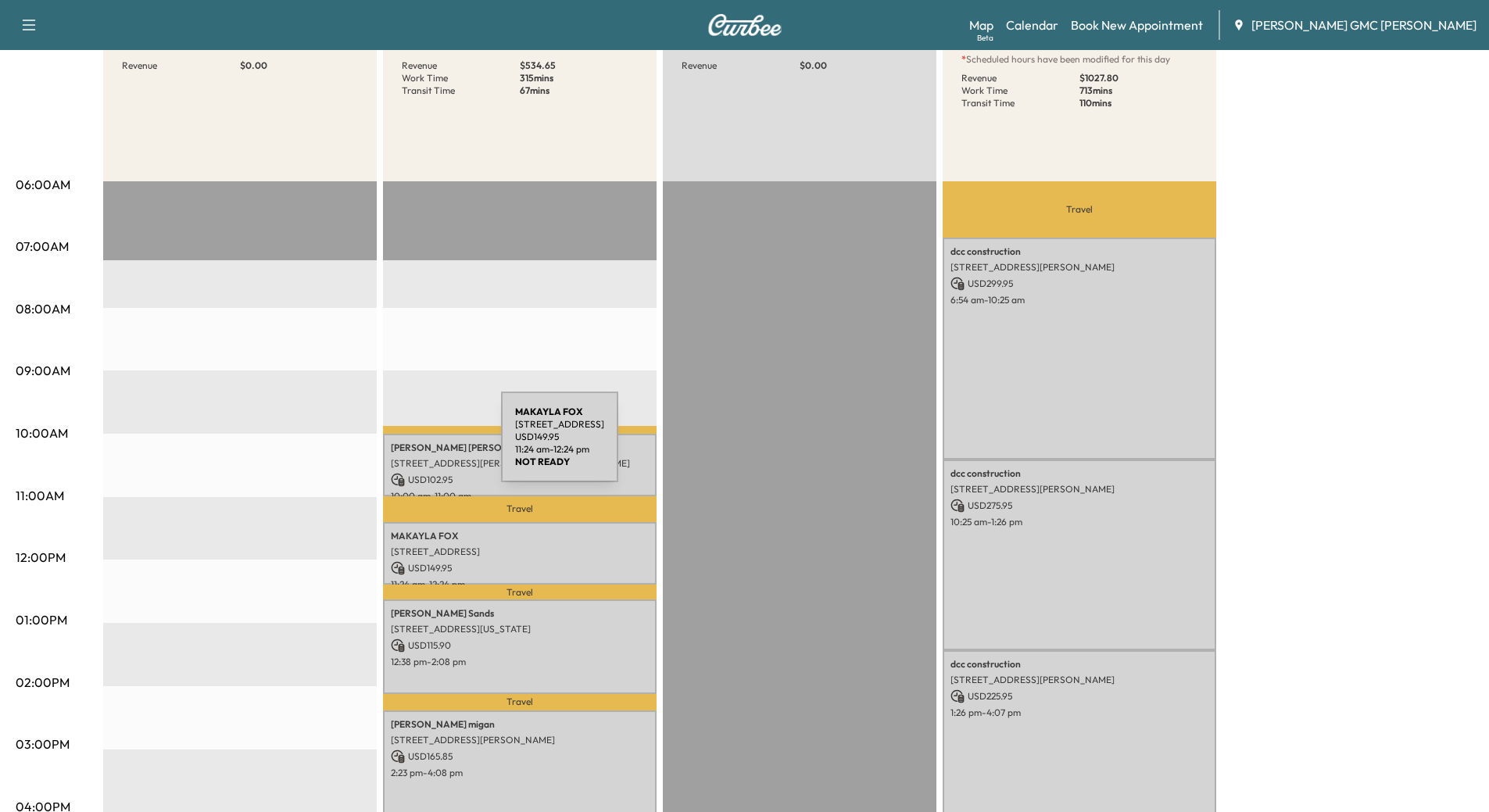
scroll to position [0, 0]
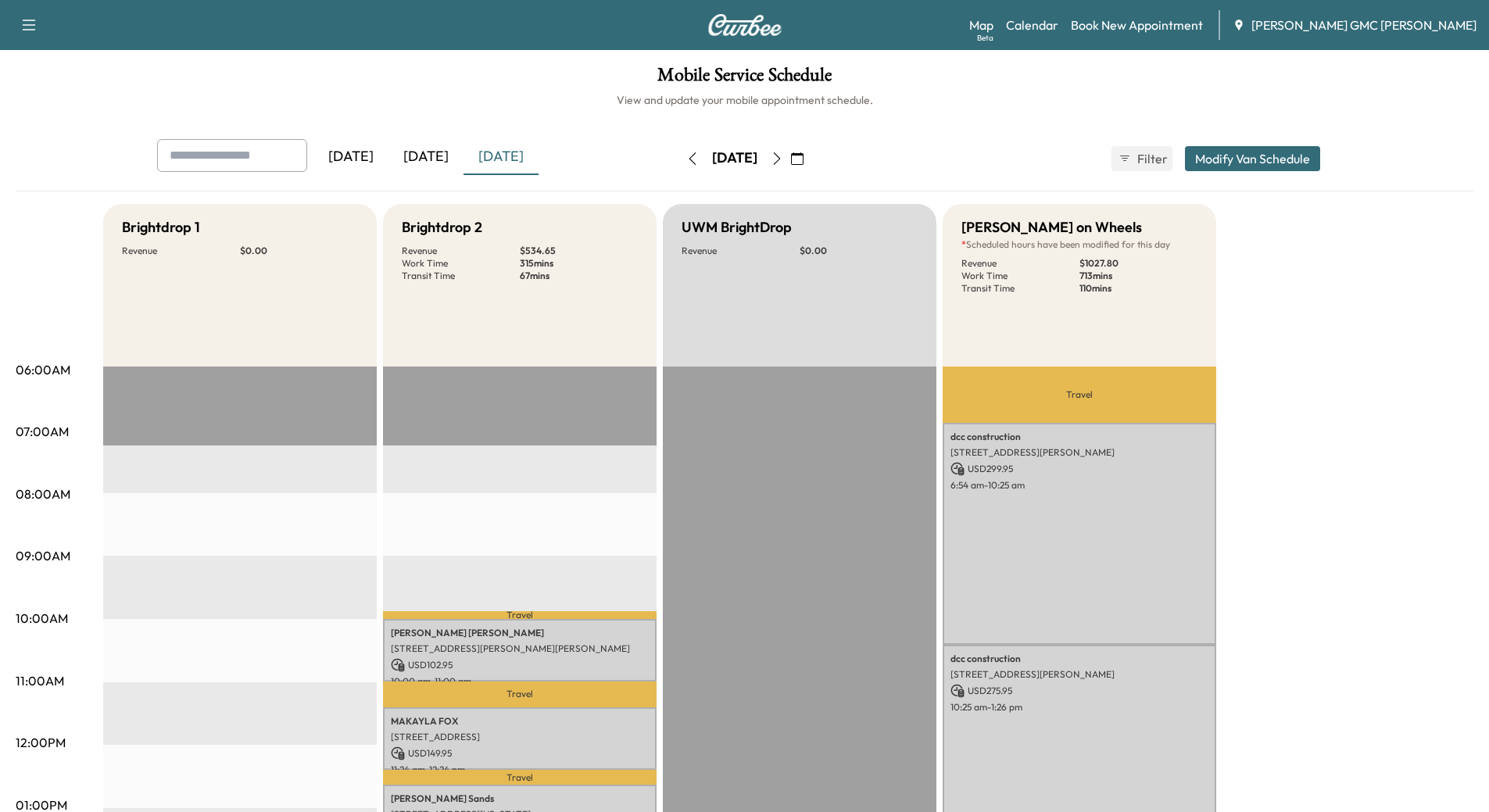
click at [430, 150] on div "[DATE]" at bounding box center [426, 157] width 75 height 36
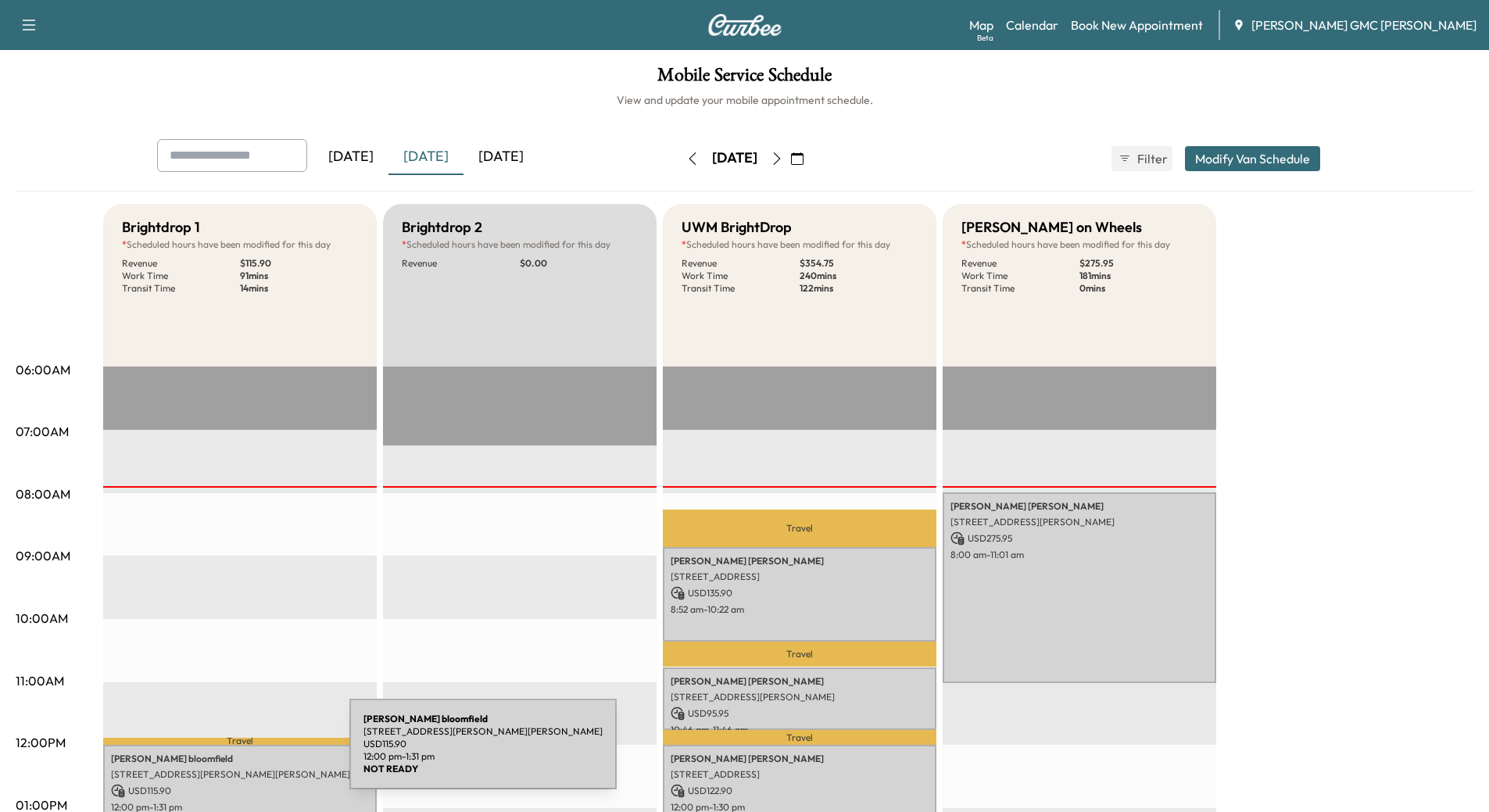
click at [232, 752] on p "[PERSON_NAME]" at bounding box center [240, 758] width 258 height 12
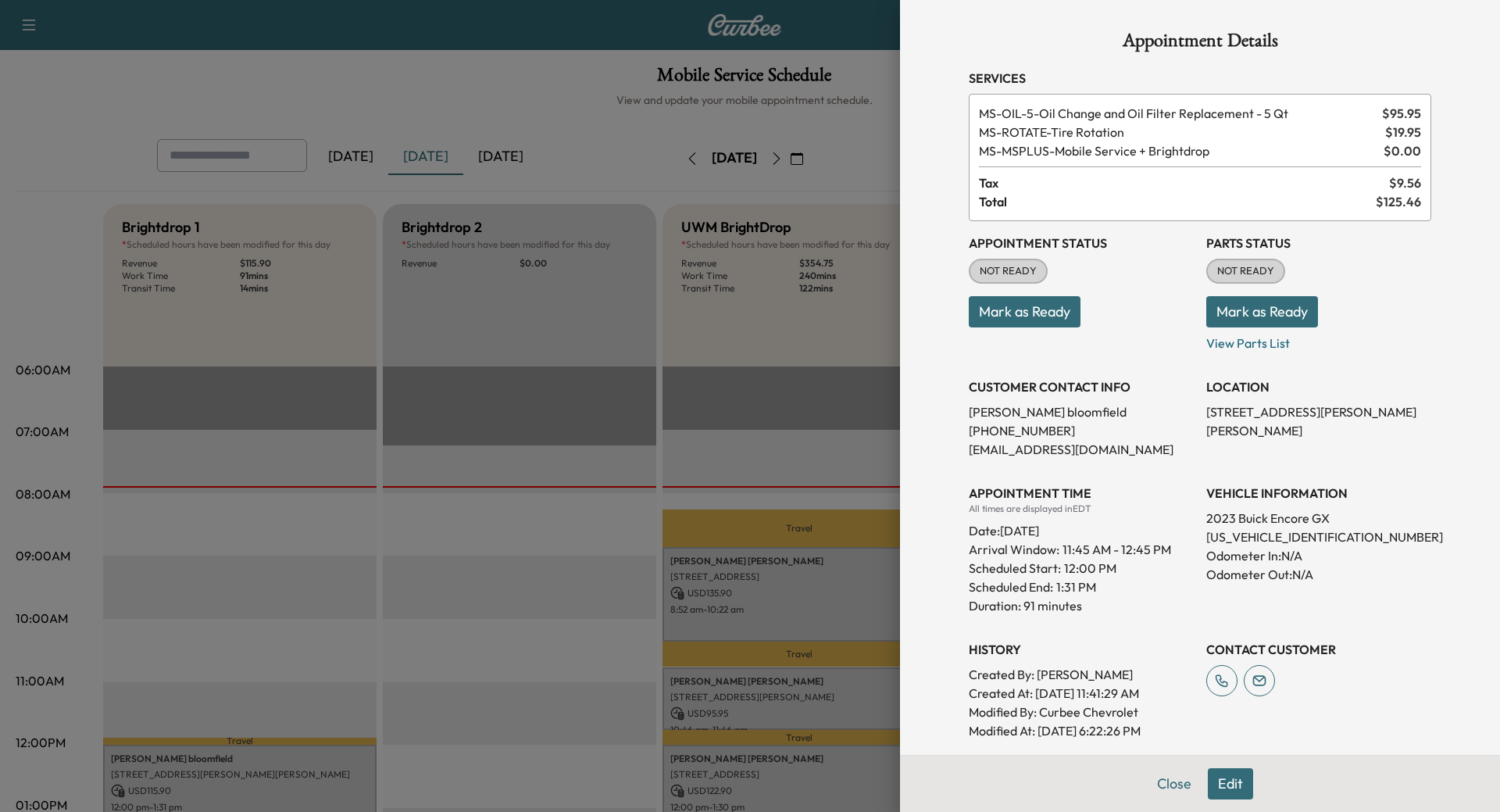
click at [1246, 313] on button "Mark as Ready" at bounding box center [1262, 312] width 112 height 31
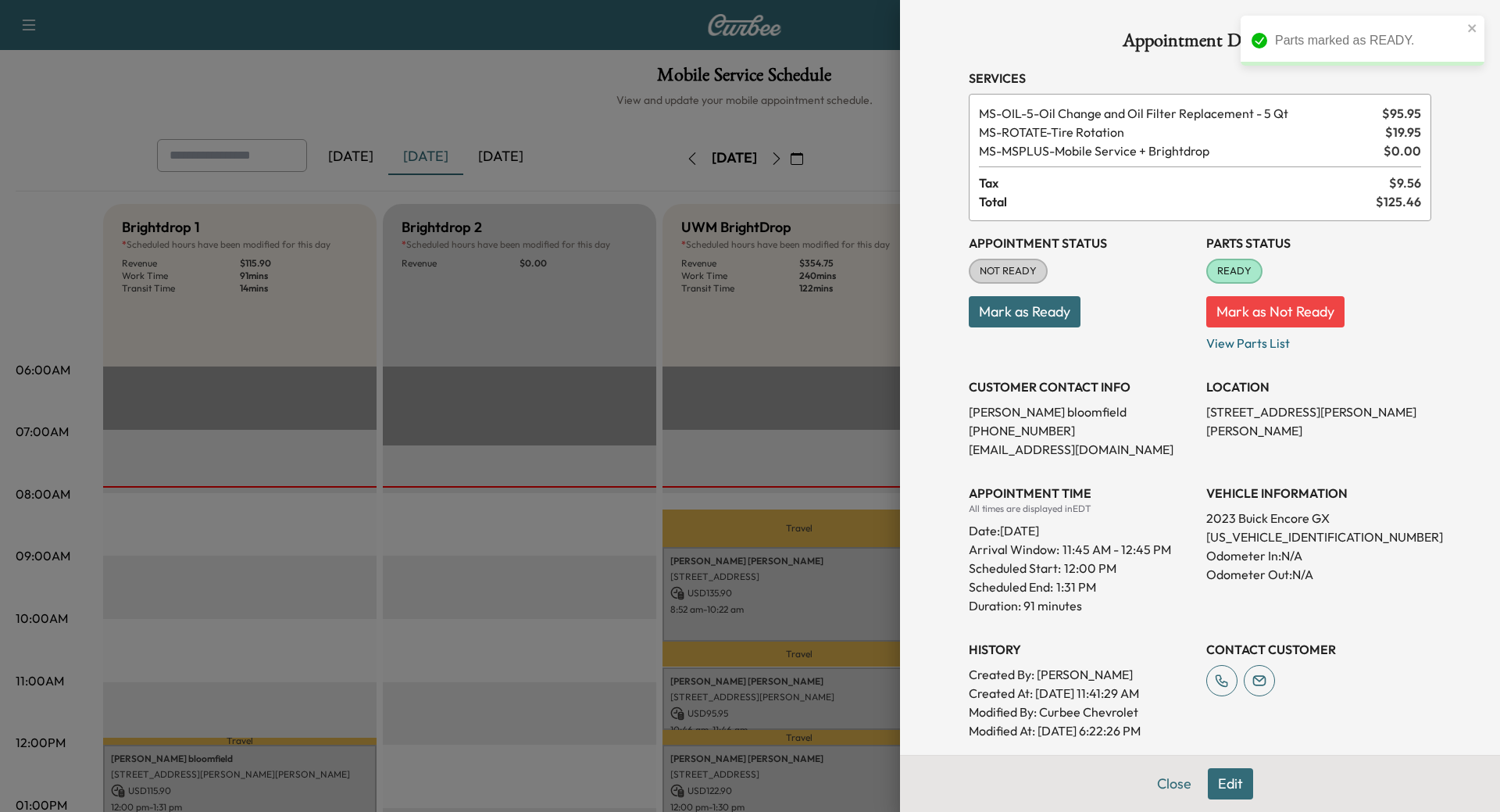
click at [452, 689] on div at bounding box center [750, 406] width 1500 height 812
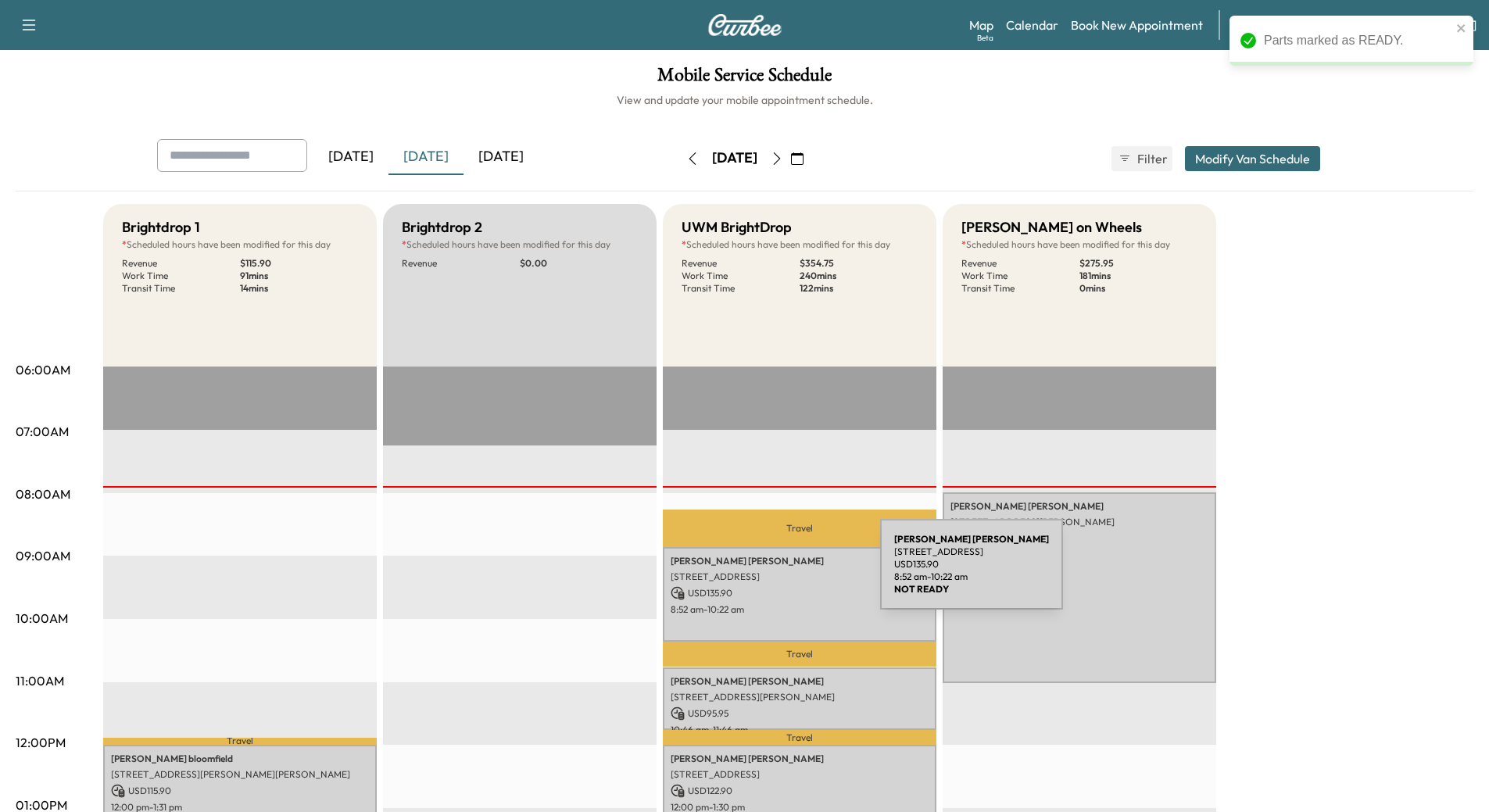
click at [762, 573] on p "[STREET_ADDRESS]" at bounding box center [799, 576] width 258 height 12
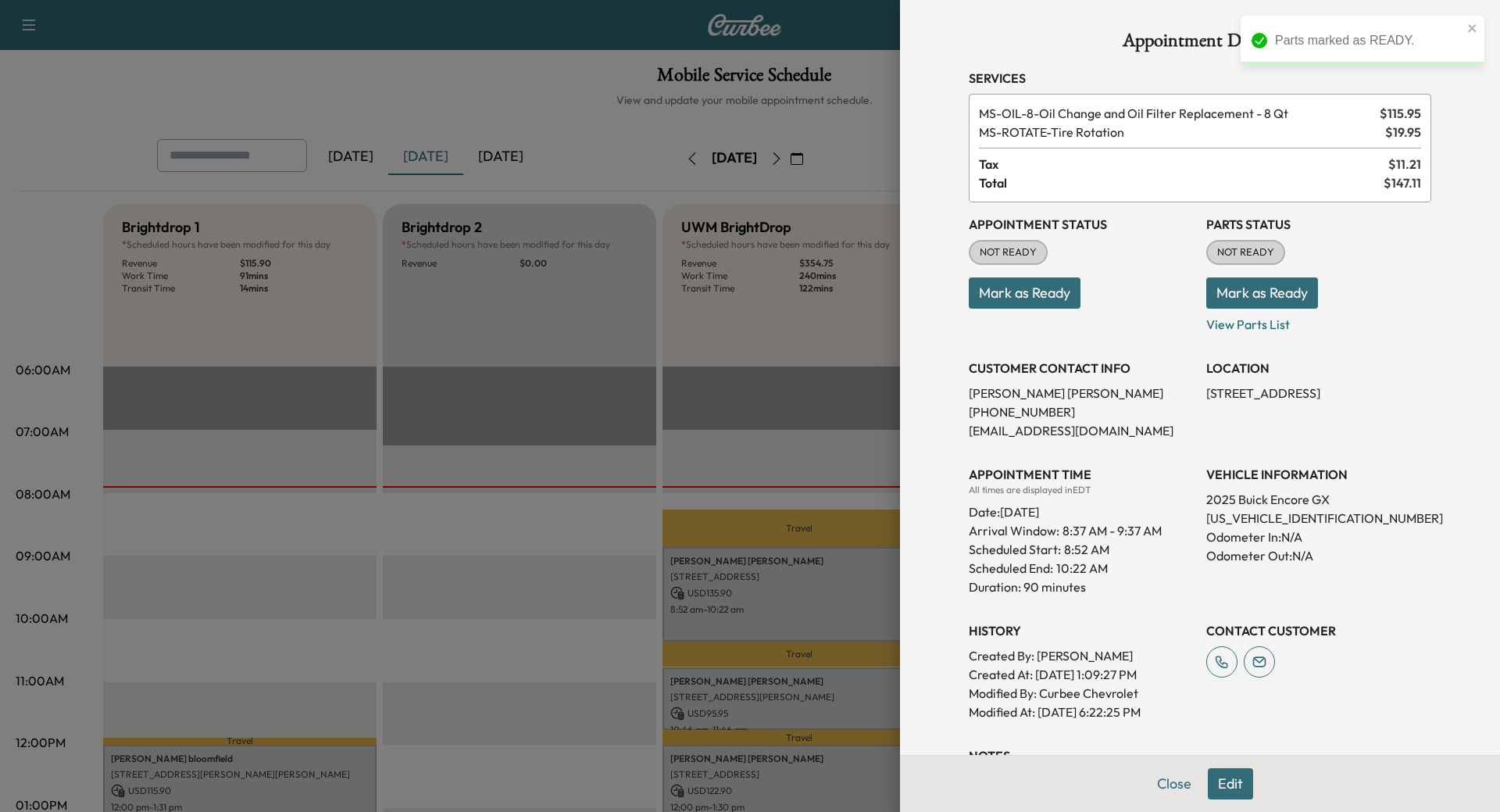
drag, startPoint x: 1252, startPoint y: 290, endPoint x: 1199, endPoint y: 294, distance: 53.2
click at [1252, 291] on button "Mark as Ready" at bounding box center [1262, 293] width 112 height 31
click at [720, 685] on div at bounding box center [750, 406] width 1500 height 812
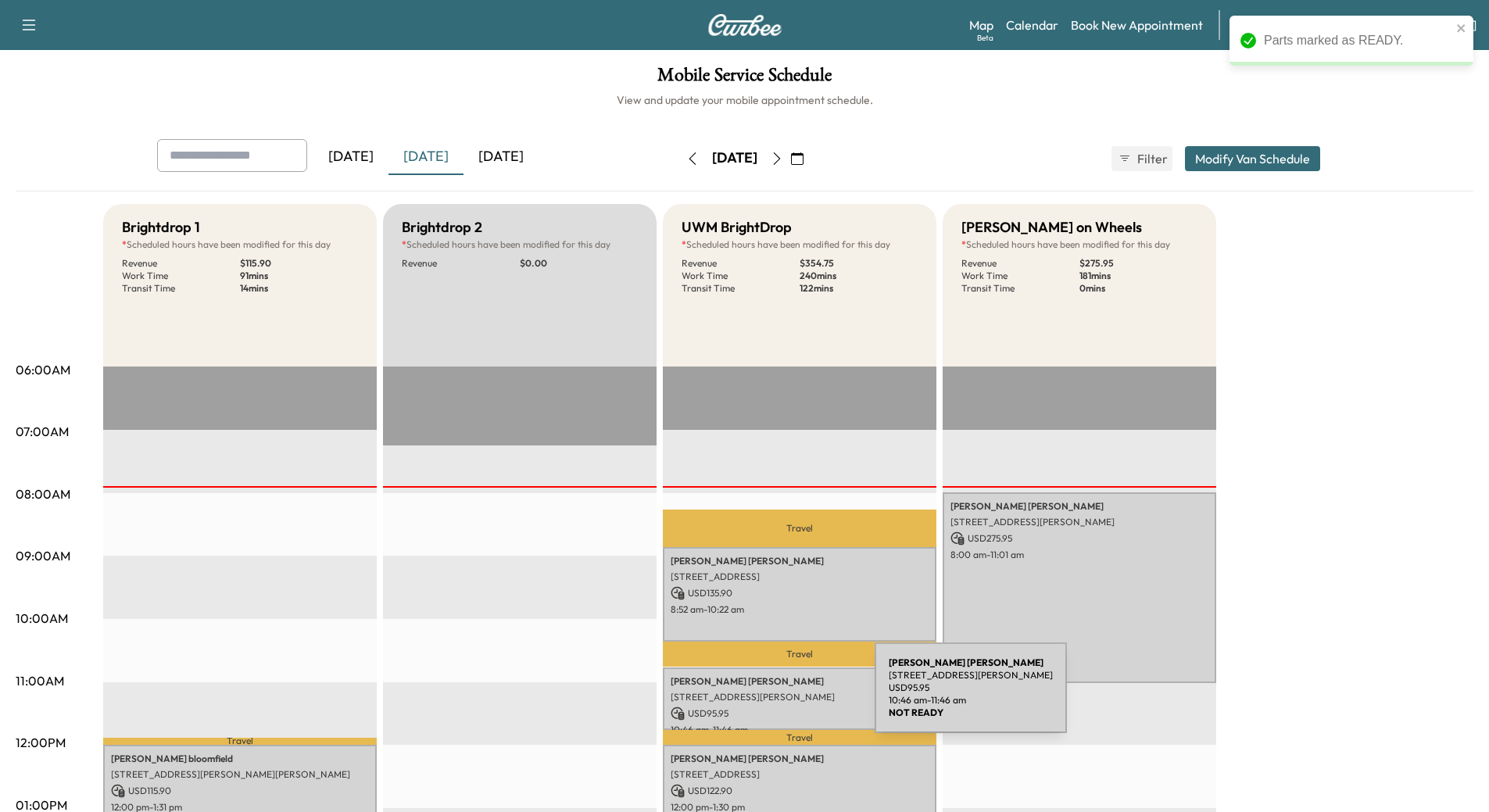
click at [758, 697] on p "[STREET_ADDRESS][PERSON_NAME]" at bounding box center [799, 697] width 258 height 12
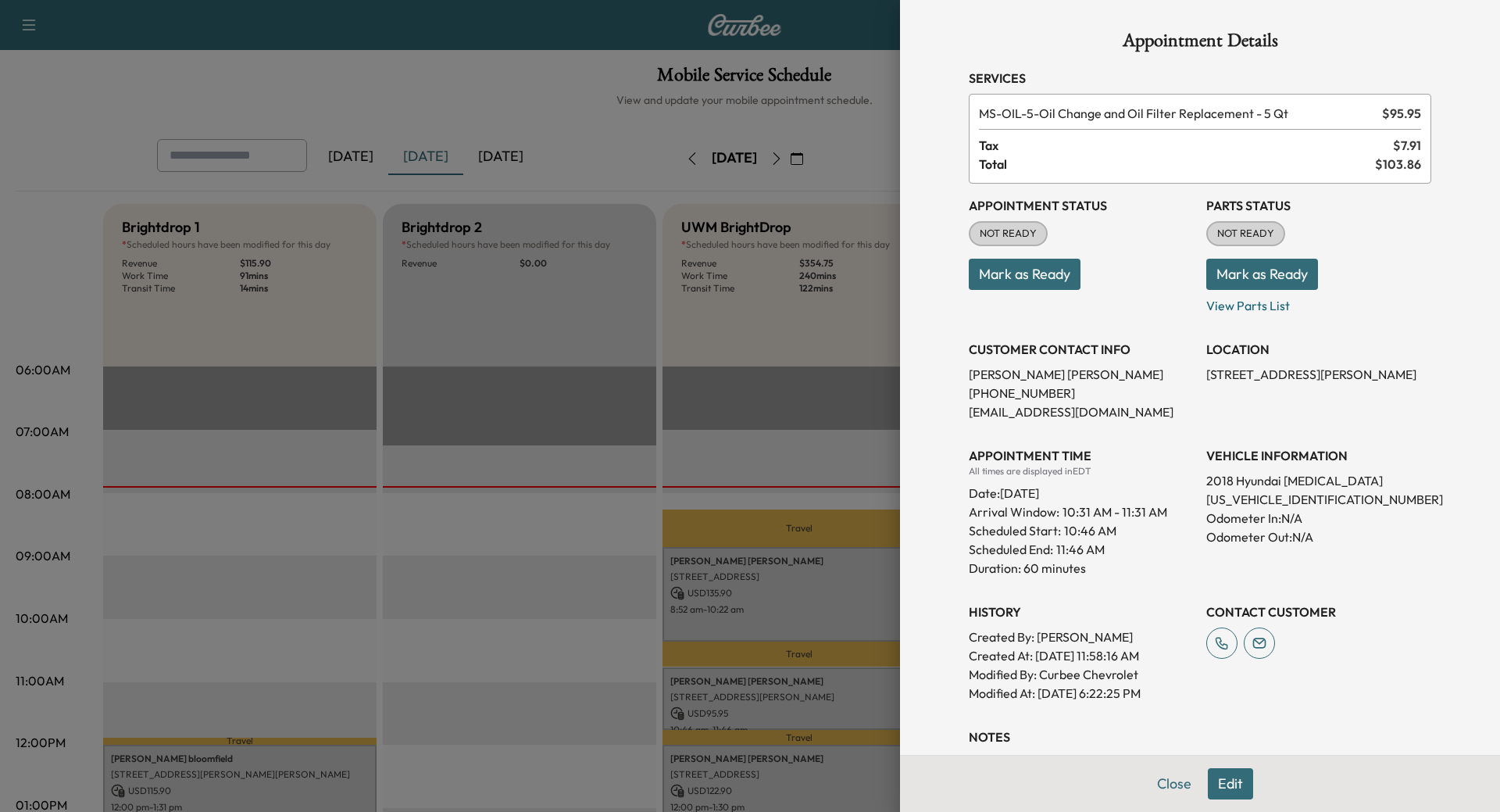
click at [1271, 270] on button "Mark as Ready" at bounding box center [1262, 274] width 112 height 31
click at [774, 760] on div at bounding box center [750, 406] width 1500 height 812
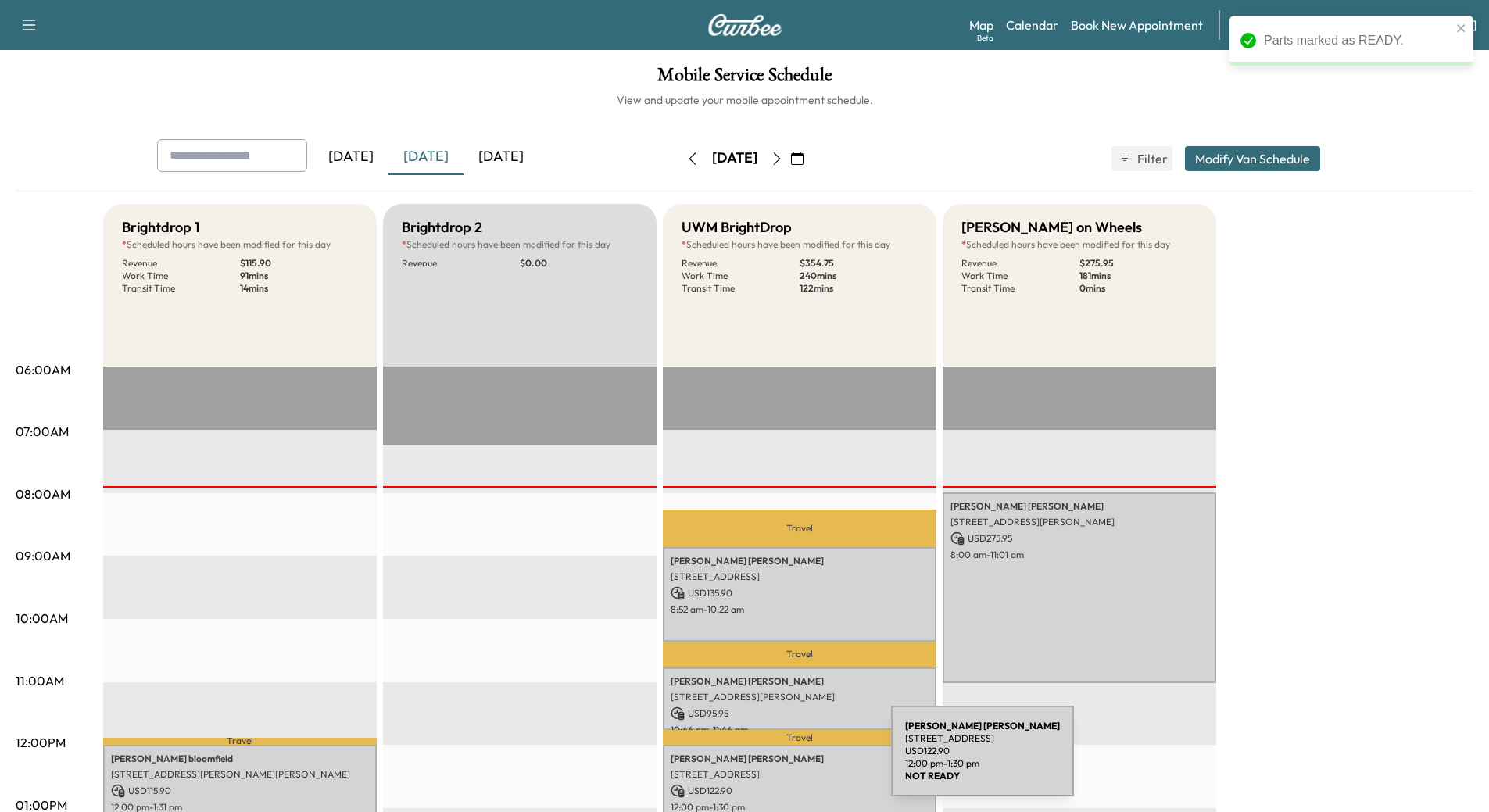
click at [774, 760] on p "[PERSON_NAME]" at bounding box center [799, 758] width 258 height 12
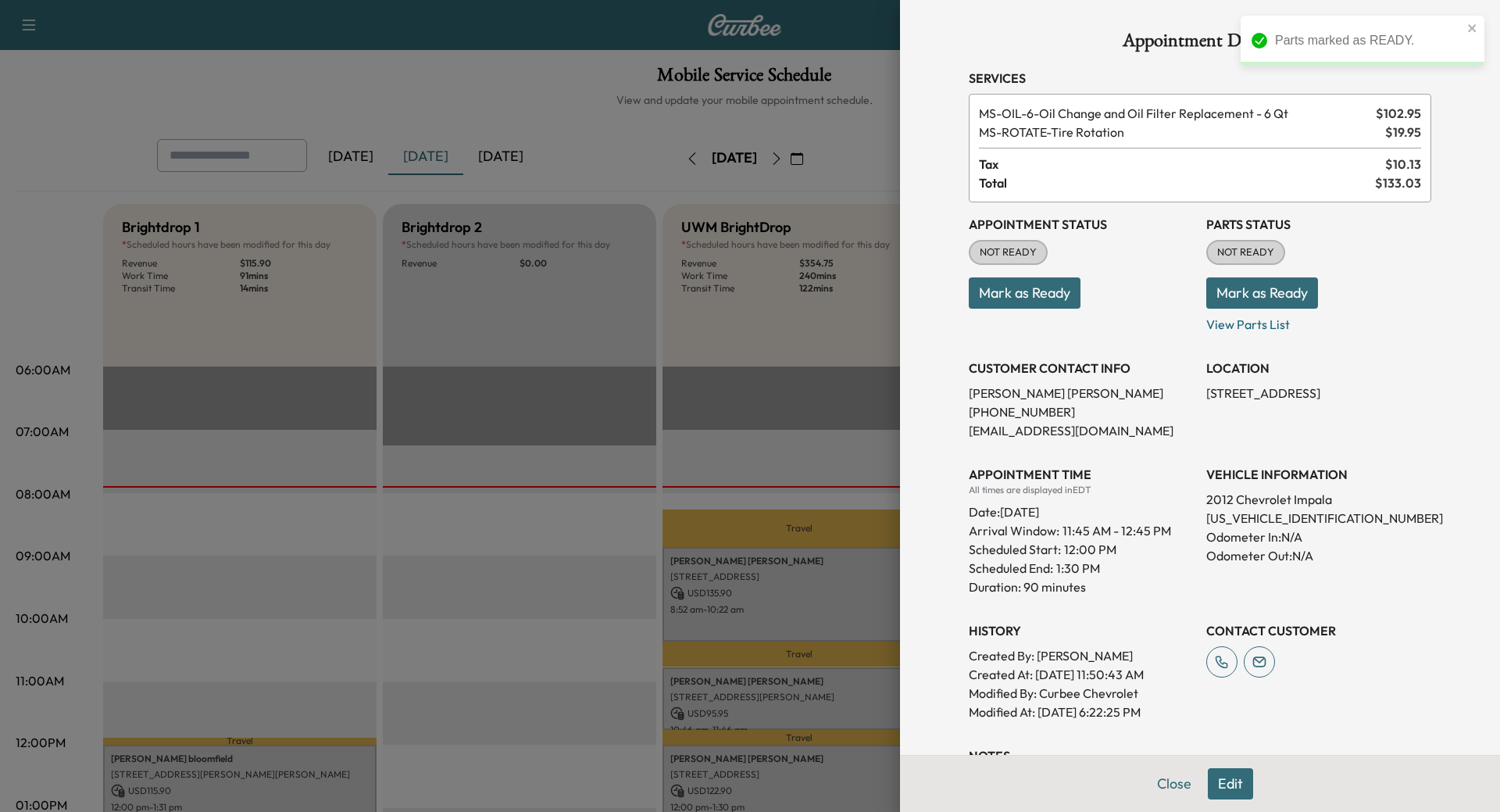
click at [1249, 296] on button "Mark as Ready" at bounding box center [1262, 293] width 112 height 31
click at [1165, 782] on button "Close" at bounding box center [1174, 783] width 55 height 31
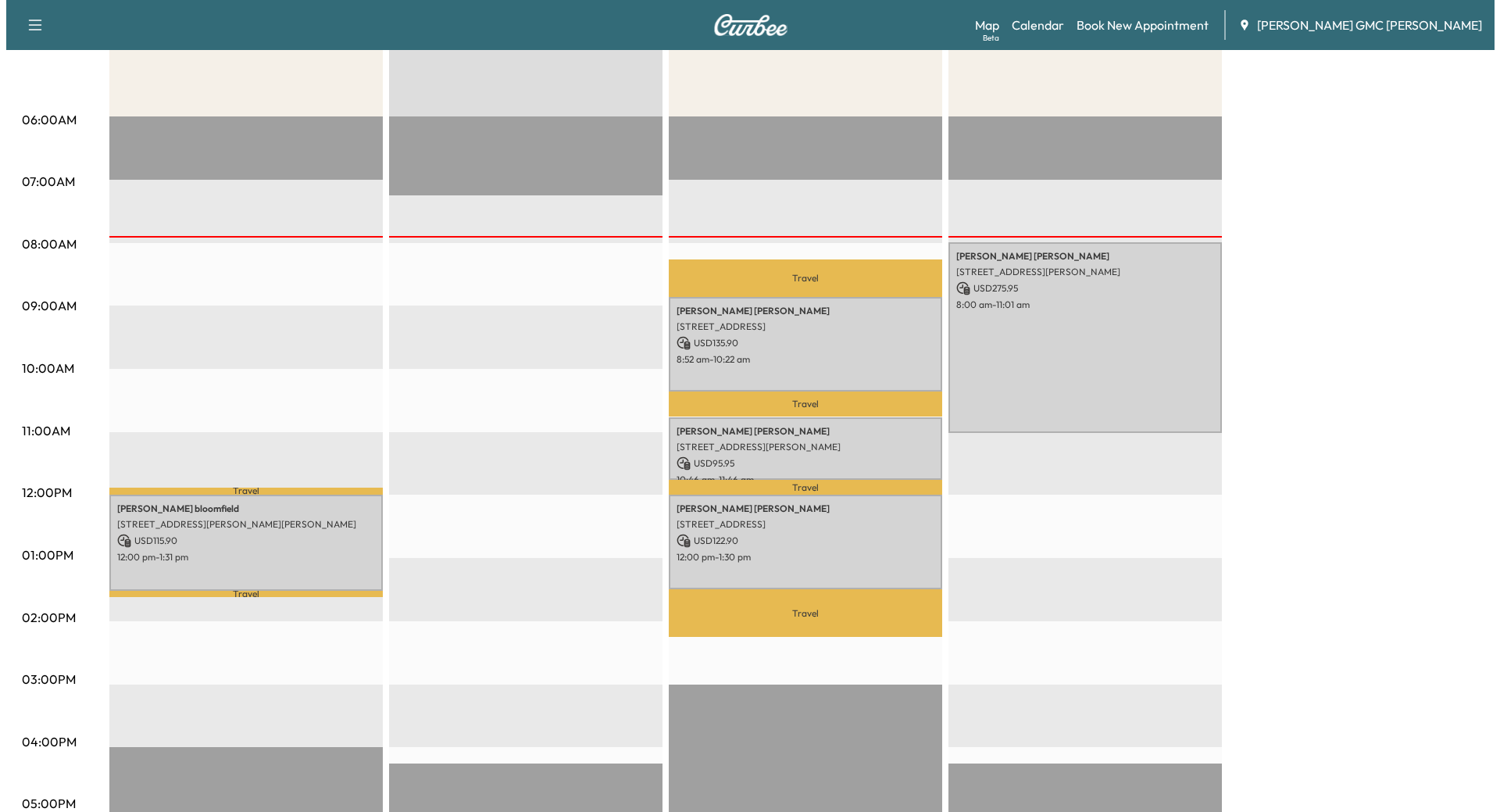
scroll to position [235, 0]
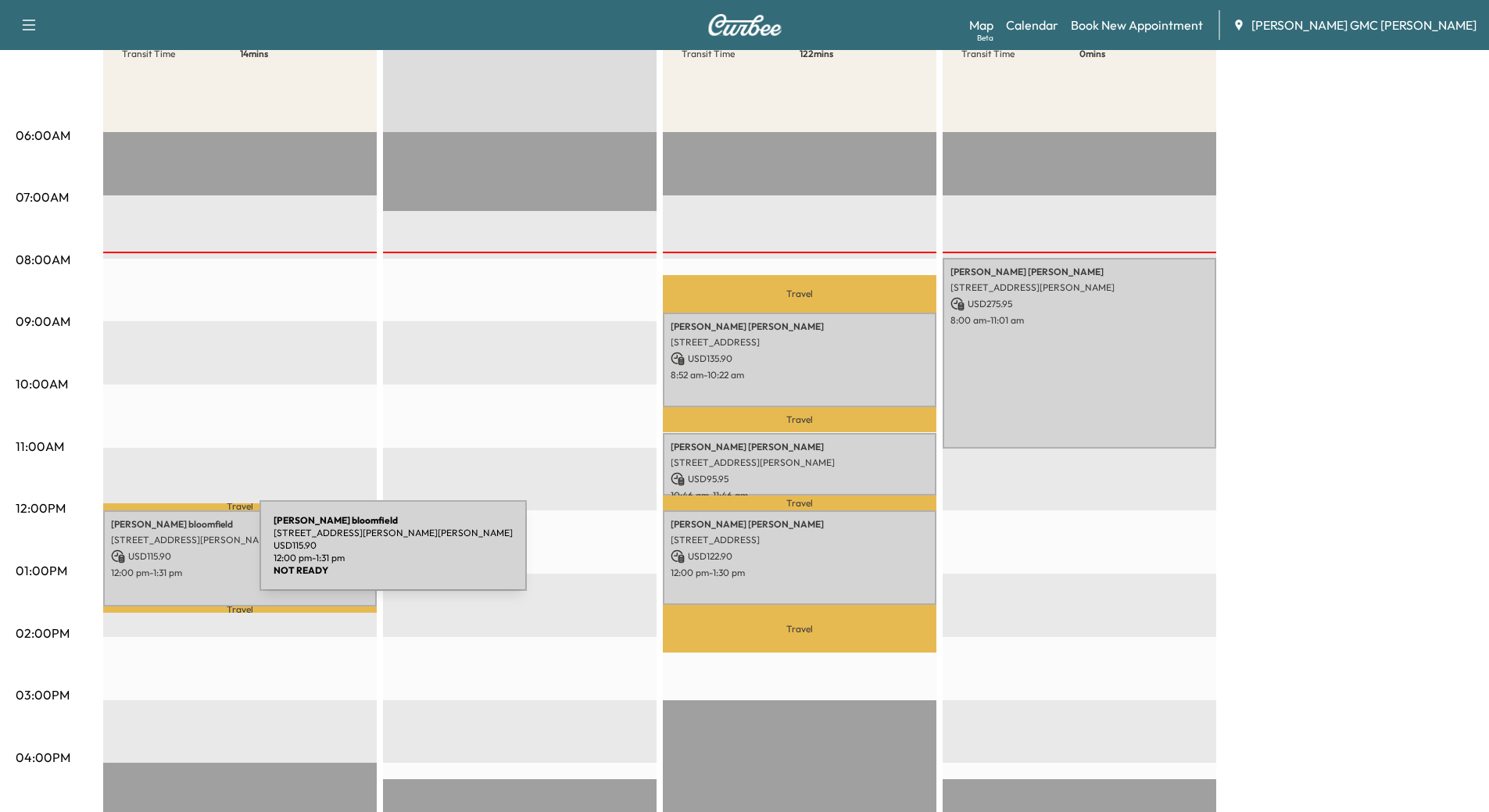
click at [142, 554] on p "USD 115.90" at bounding box center [240, 556] width 258 height 14
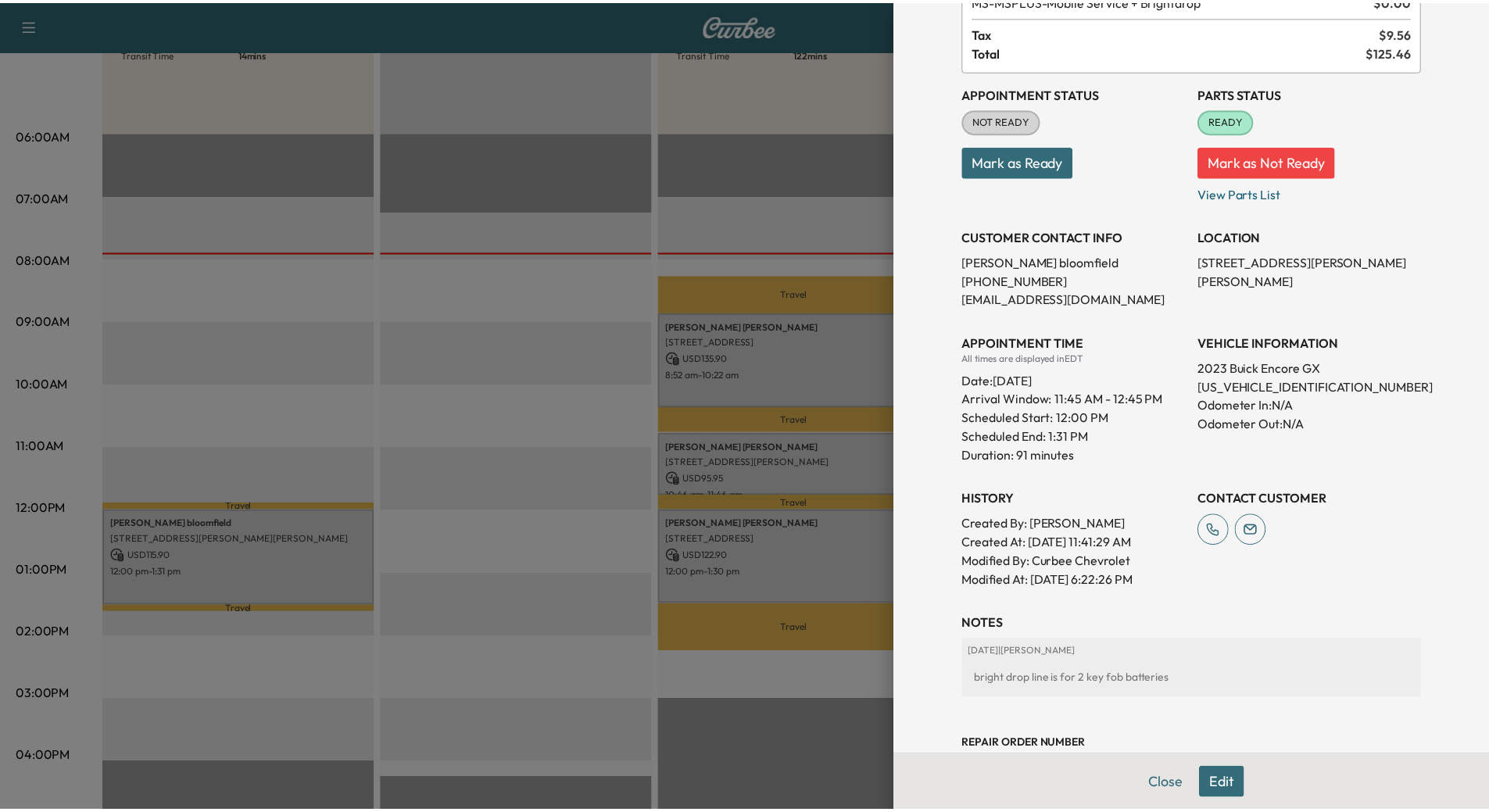
scroll to position [123, 0]
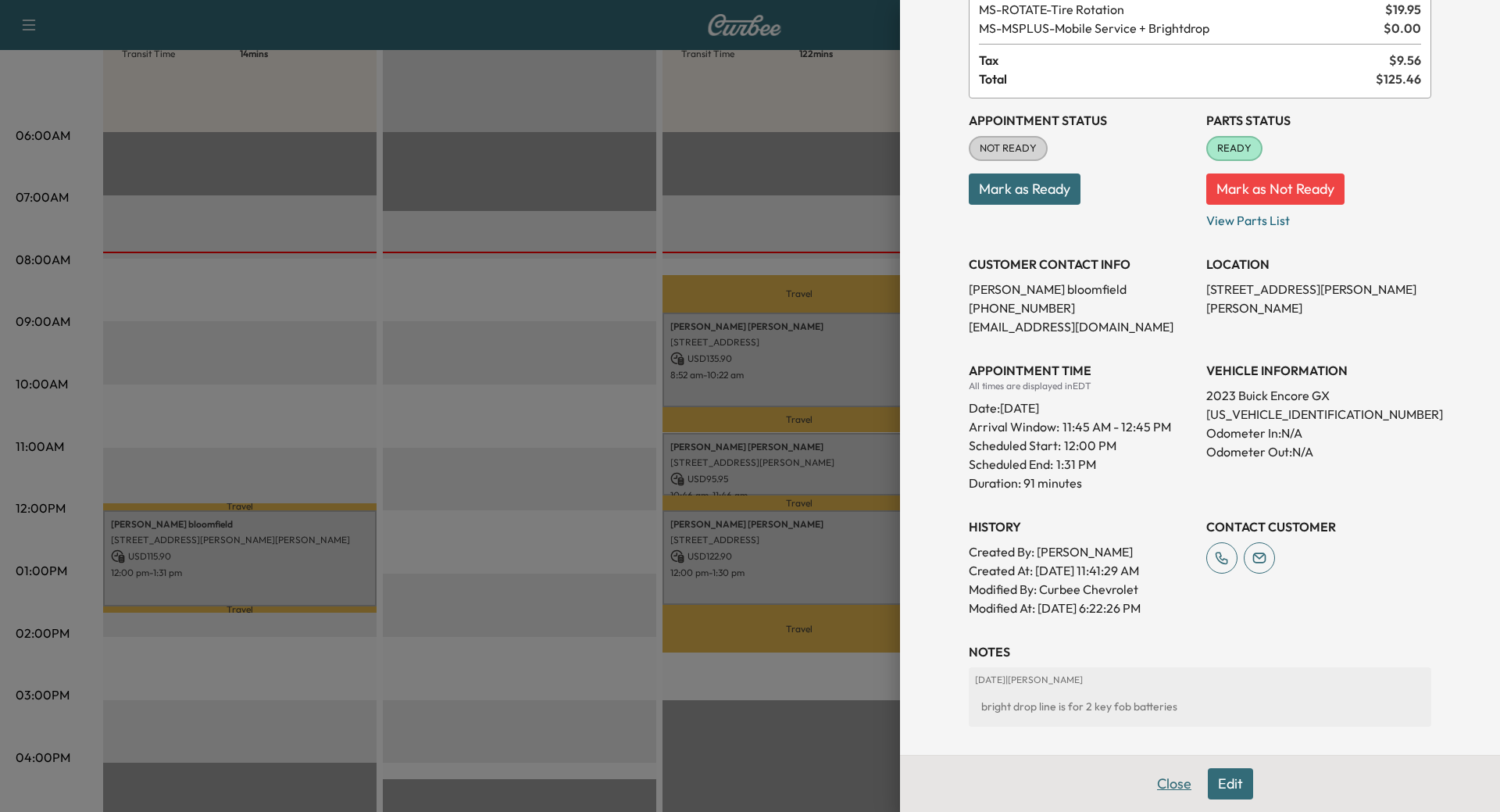
click at [1159, 774] on button "Close" at bounding box center [1174, 783] width 55 height 31
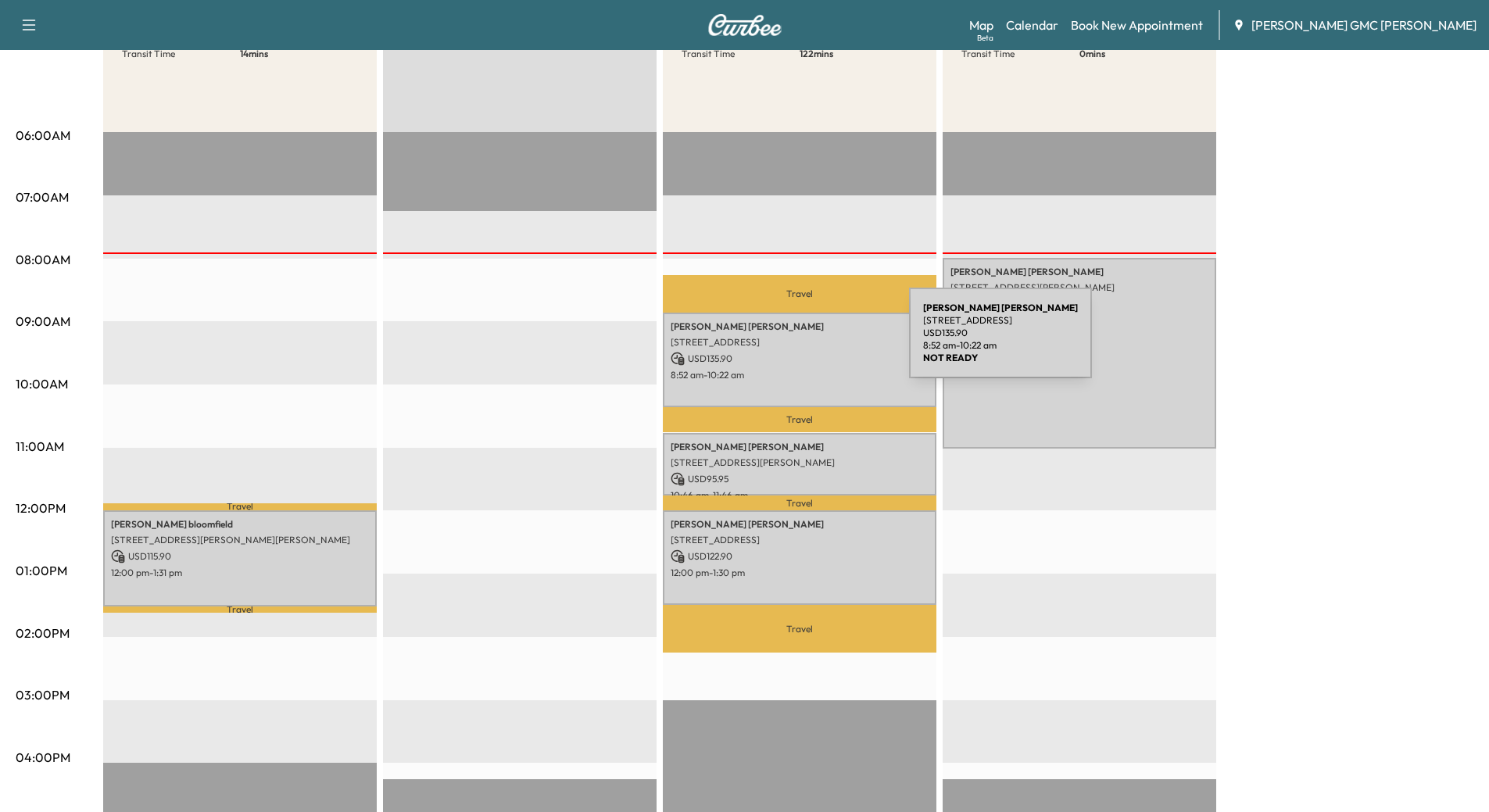
click at [792, 342] on p "[STREET_ADDRESS]" at bounding box center [799, 342] width 258 height 12
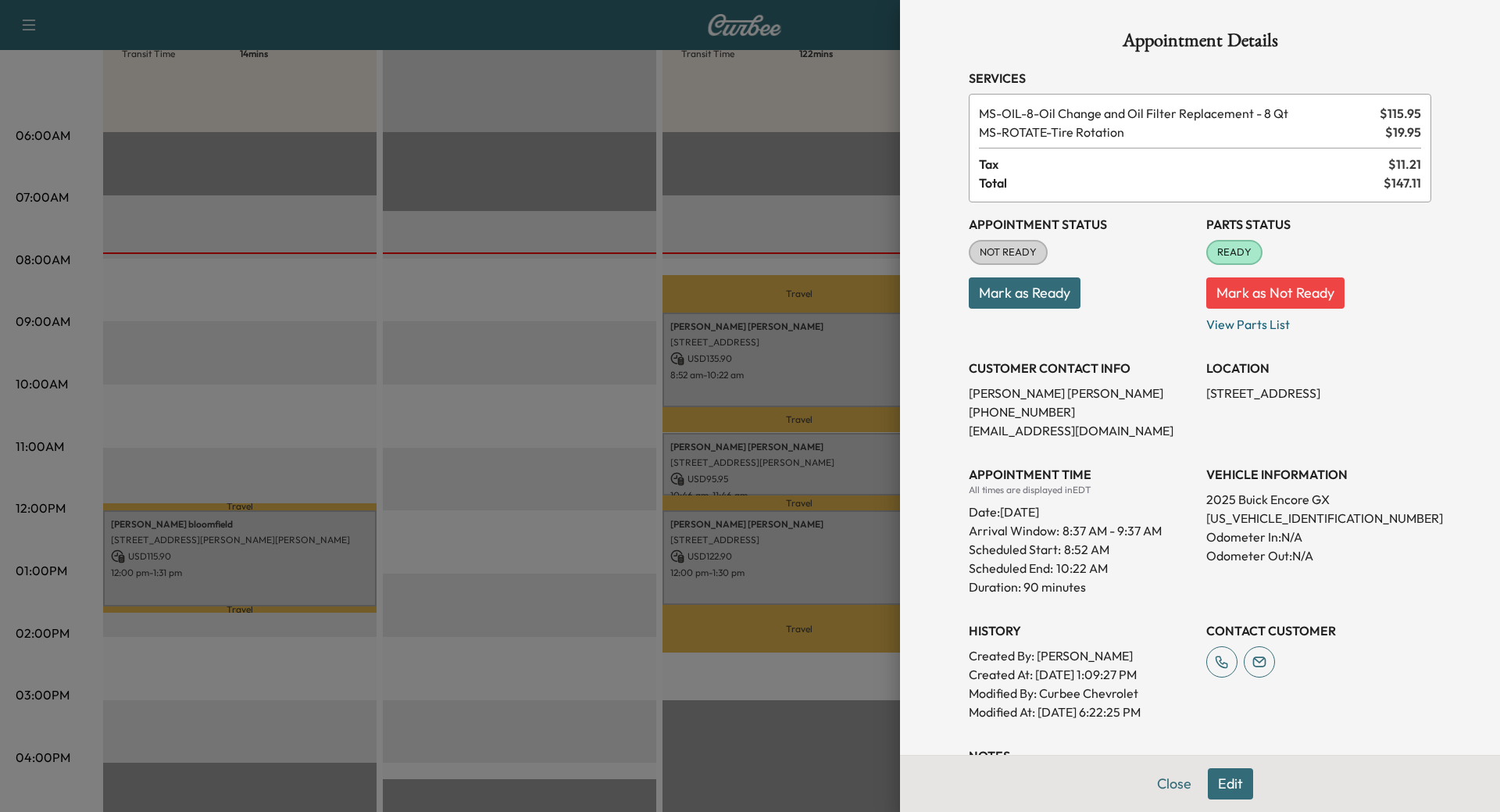
click at [1164, 776] on button "Close" at bounding box center [1174, 783] width 55 height 31
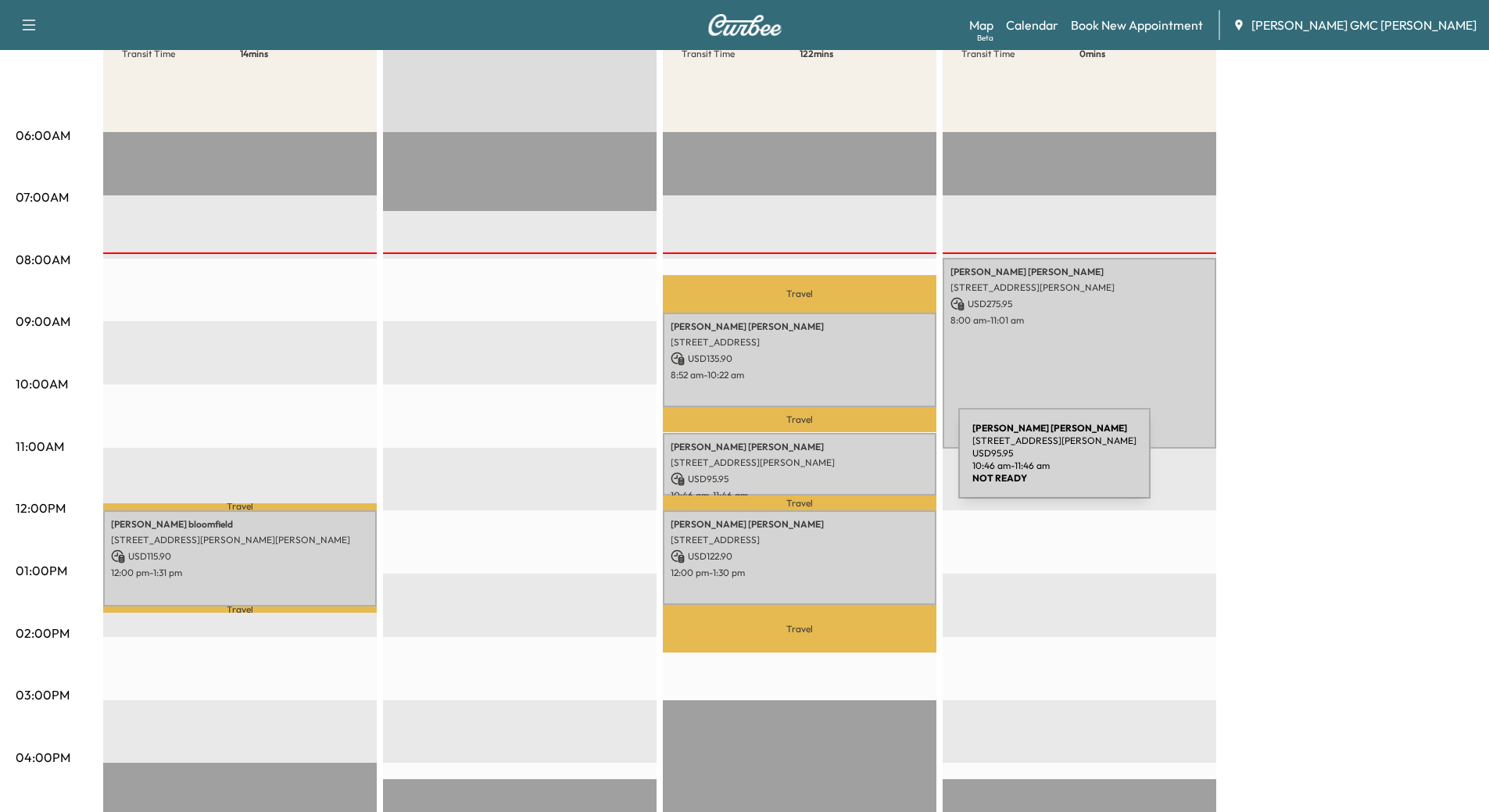
click at [840, 461] on p "[STREET_ADDRESS][PERSON_NAME]" at bounding box center [799, 462] width 258 height 12
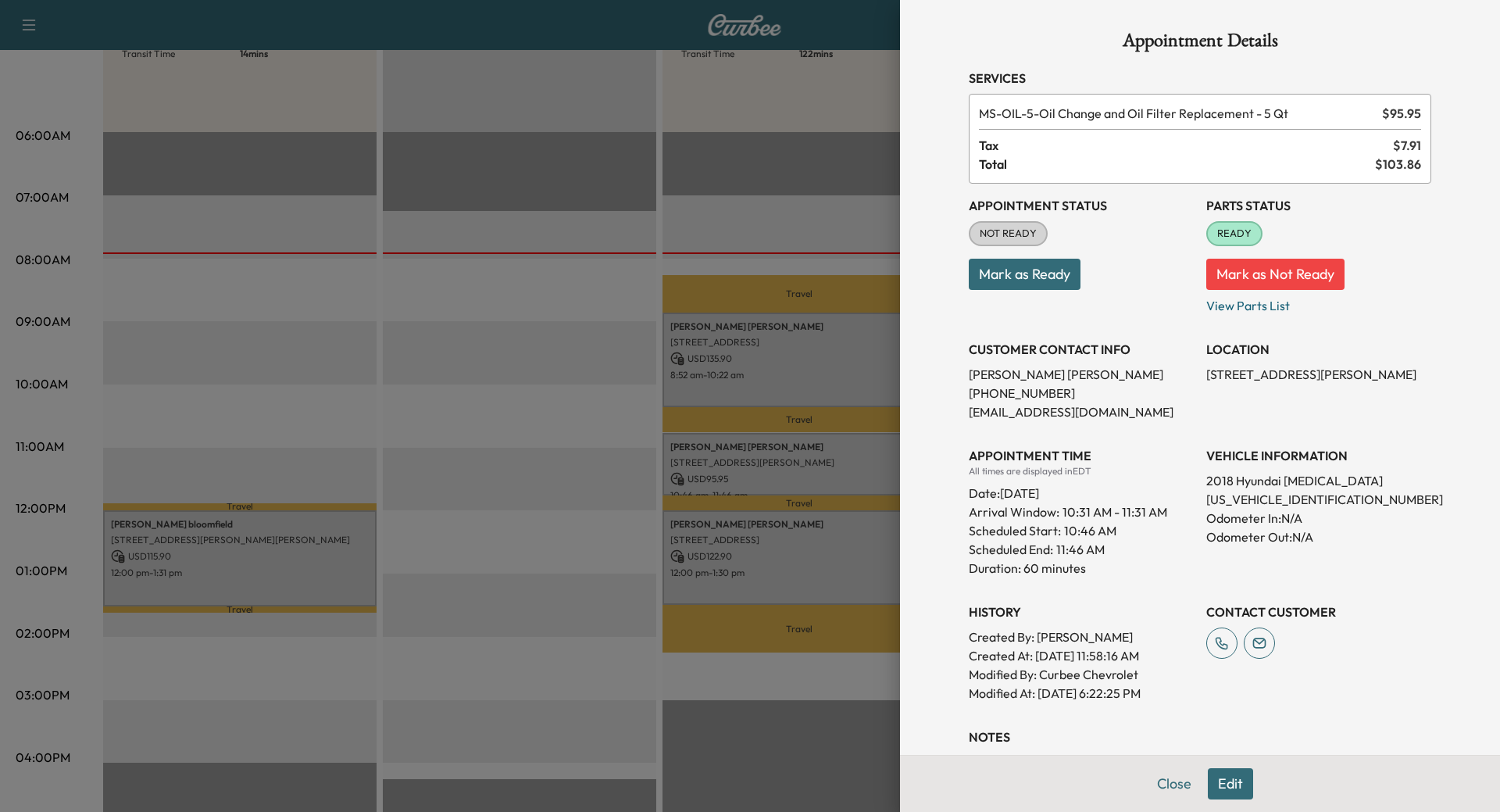
drag, startPoint x: 1160, startPoint y: 782, endPoint x: 1098, endPoint y: 767, distance: 63.8
click at [1160, 783] on button "Close" at bounding box center [1174, 783] width 55 height 31
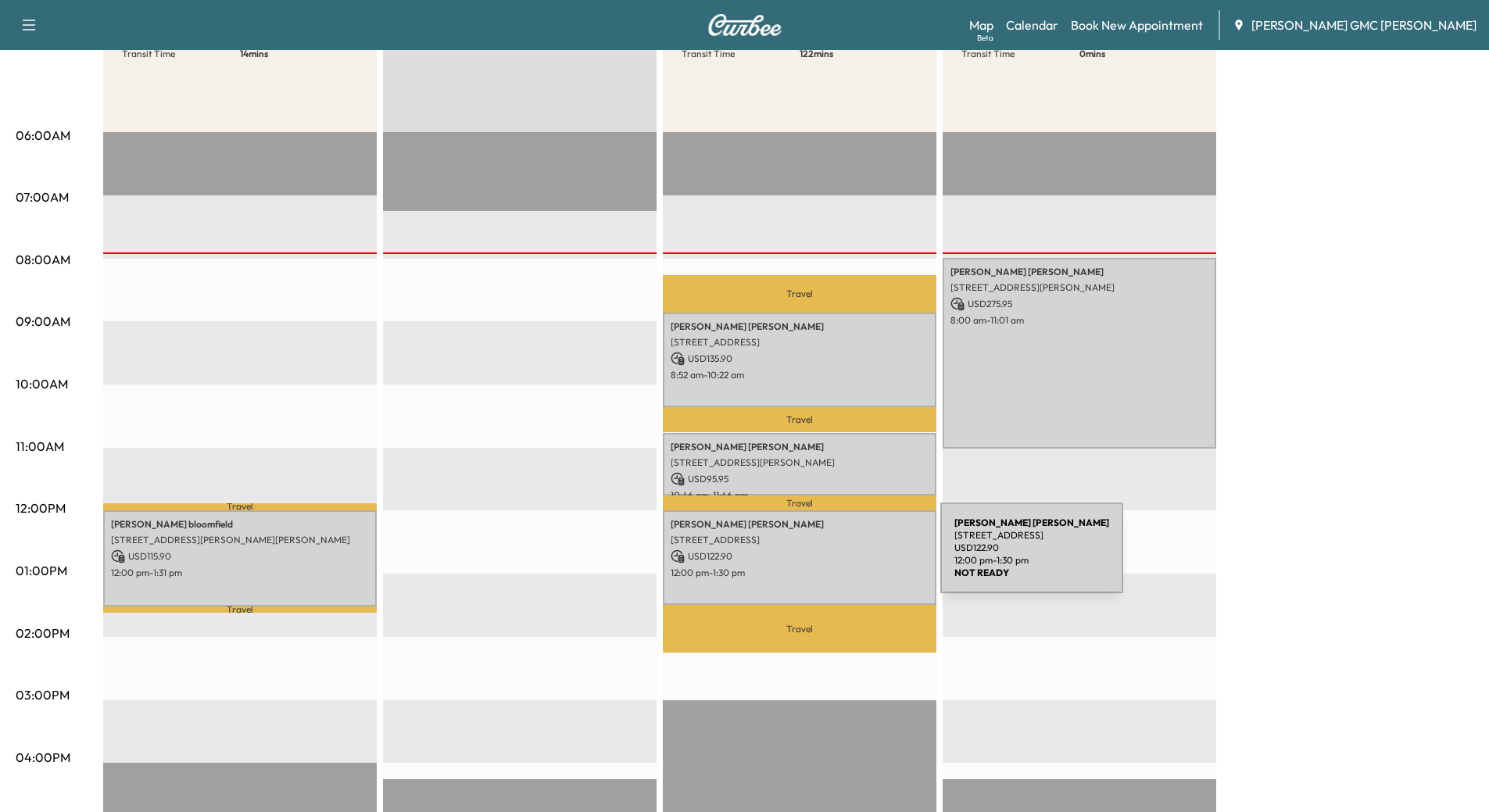
click at [823, 557] on p "USD 122.90" at bounding box center [799, 556] width 258 height 14
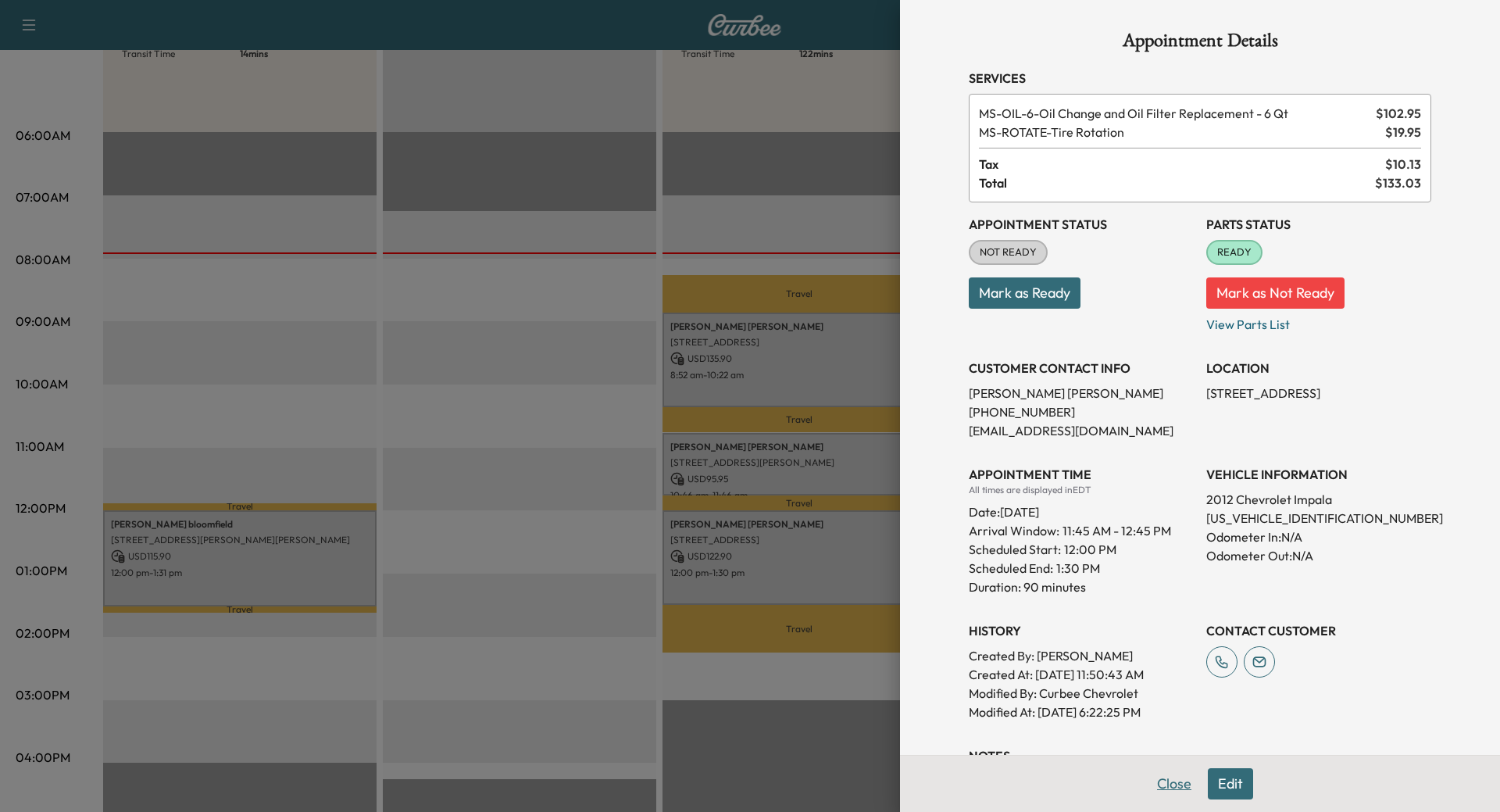
click at [1165, 782] on button "Close" at bounding box center [1174, 783] width 55 height 31
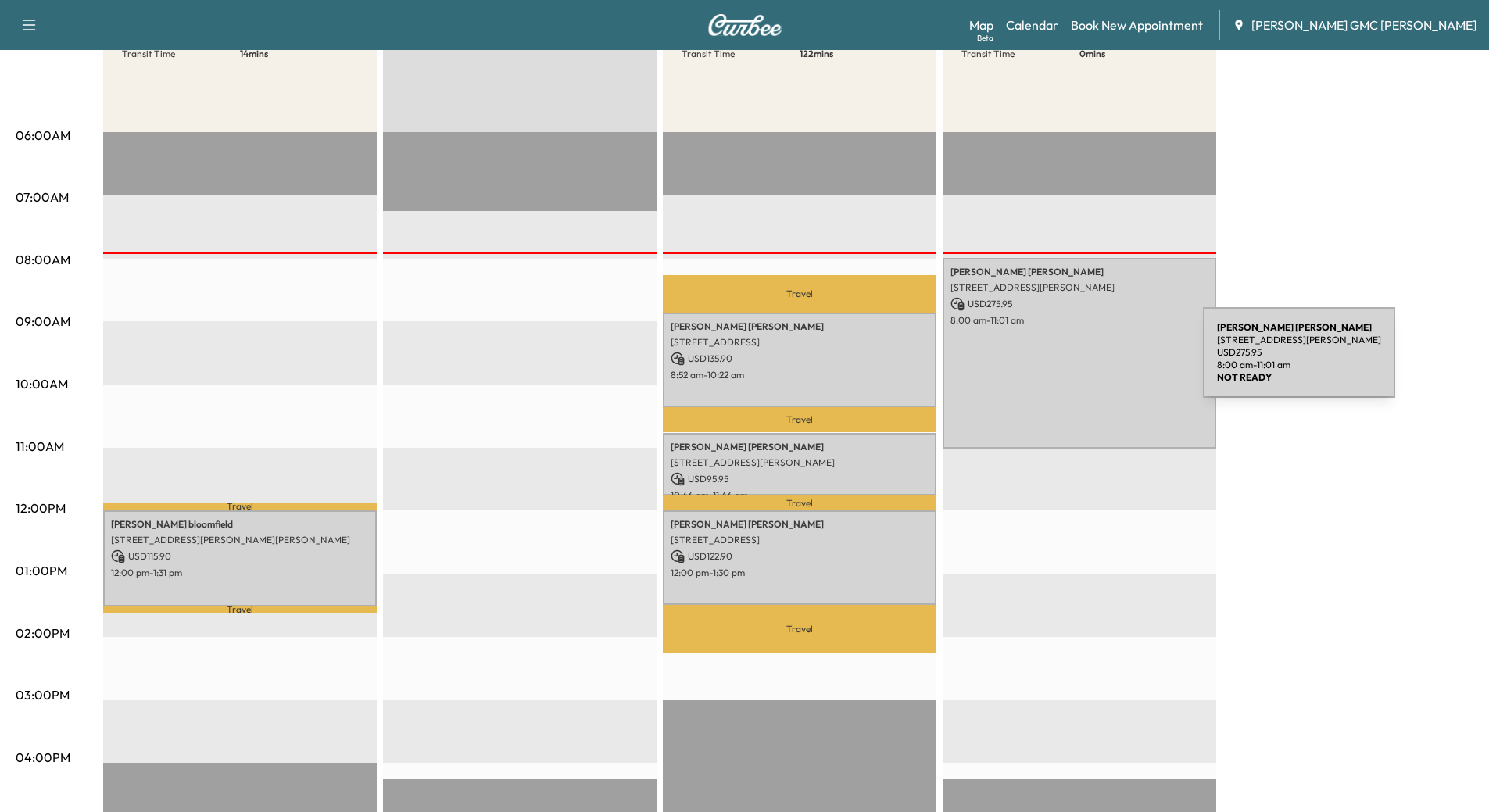
click at [1086, 359] on div "[PERSON_NAME] [STREET_ADDRESS][PERSON_NAME] USD 275.95 8:00 am - 11:01 am" at bounding box center [1079, 352] width 273 height 191
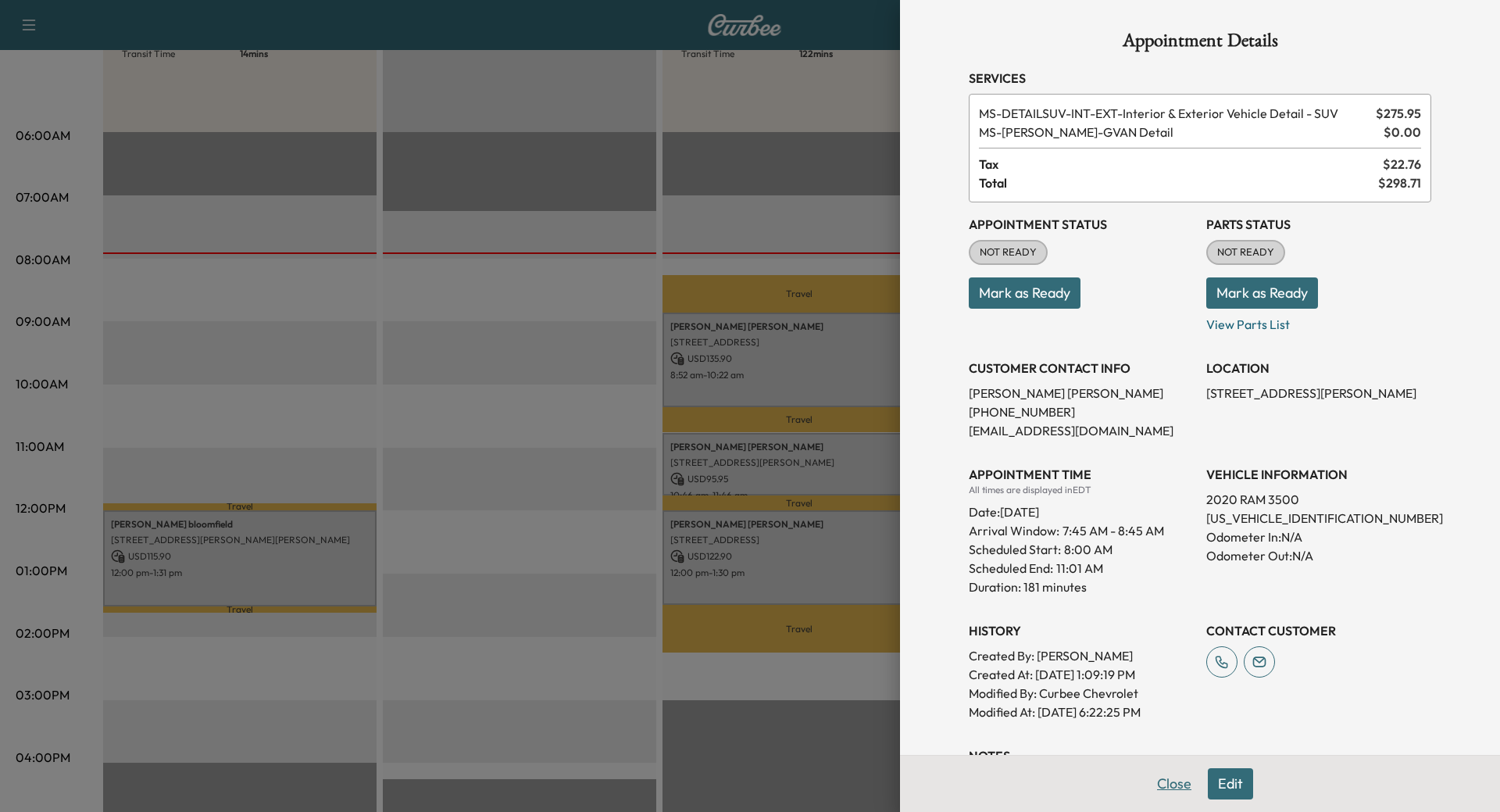
click at [1161, 786] on button "Close" at bounding box center [1174, 783] width 55 height 31
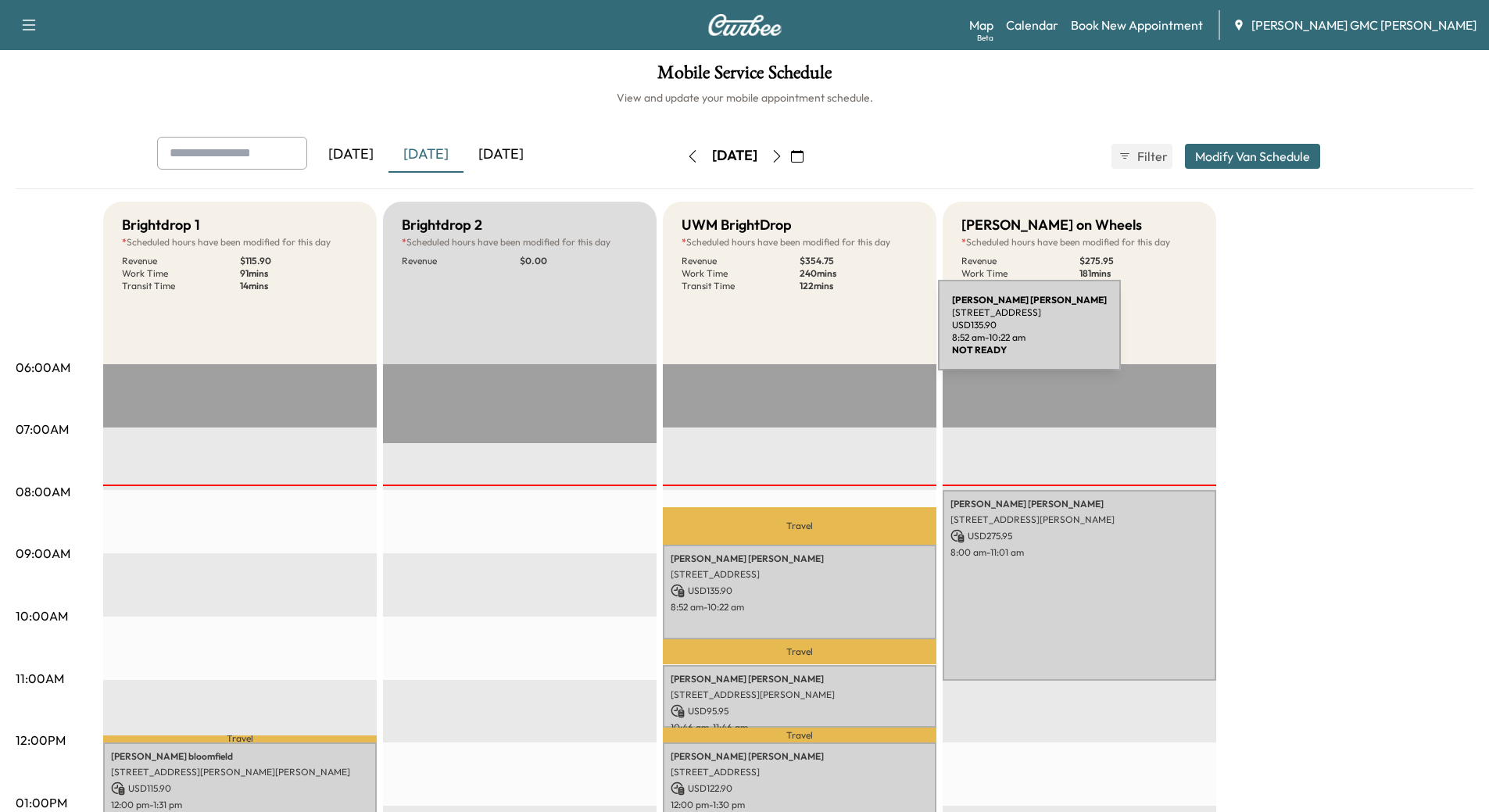
scroll to position [0, 0]
